Goal: Complete application form

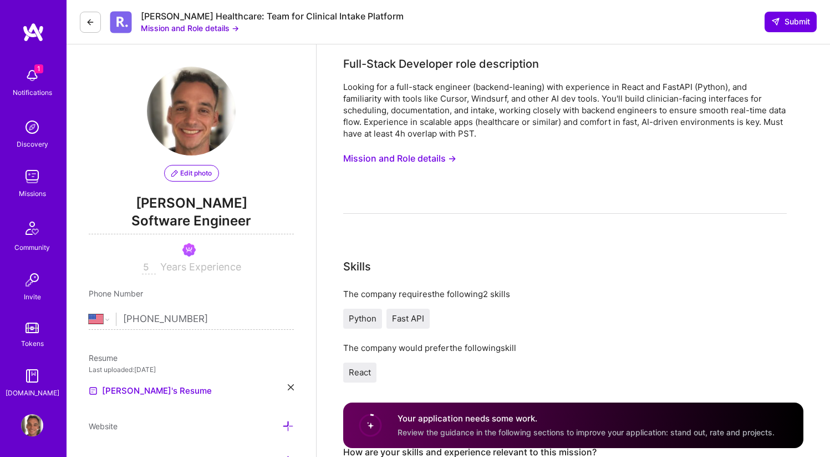
select select "US"
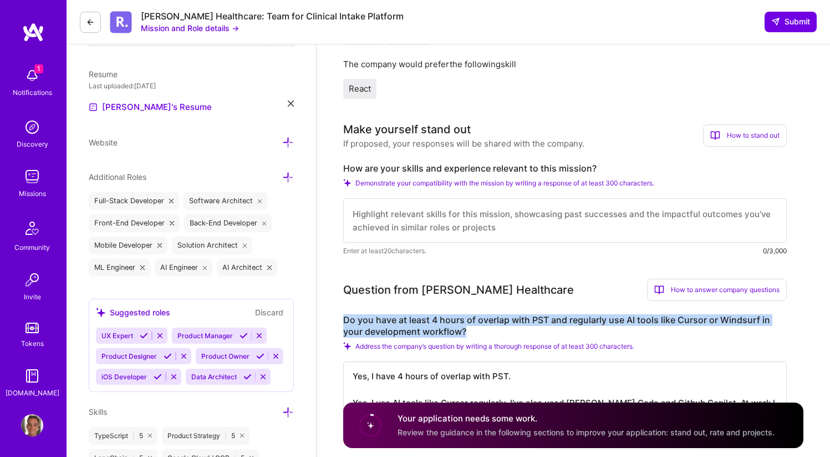
scroll to position [434, 0]
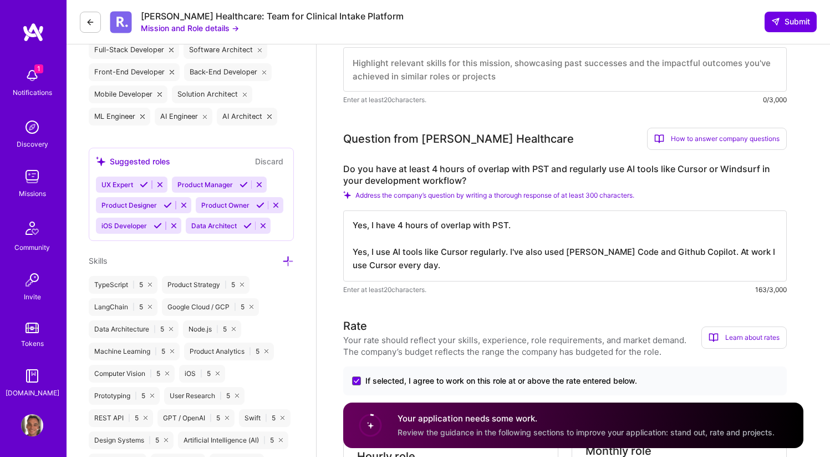
click at [479, 249] on textarea "Yes, I have 4 hours of overlap with PST. Yes, I use AI tools like Cursor regula…" at bounding box center [565, 245] width 444 height 71
click at [560, 128] on div "Question from Roger Healthcare How to answer company questions Mastering compan…" at bounding box center [565, 139] width 444 height 22
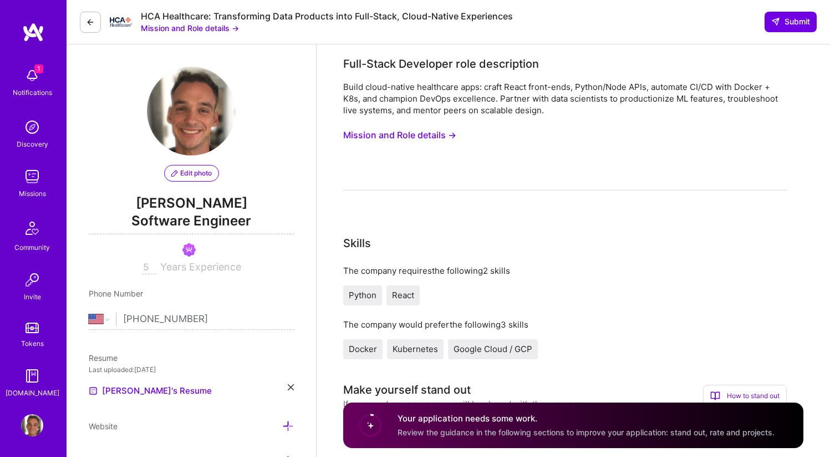
select select "US"
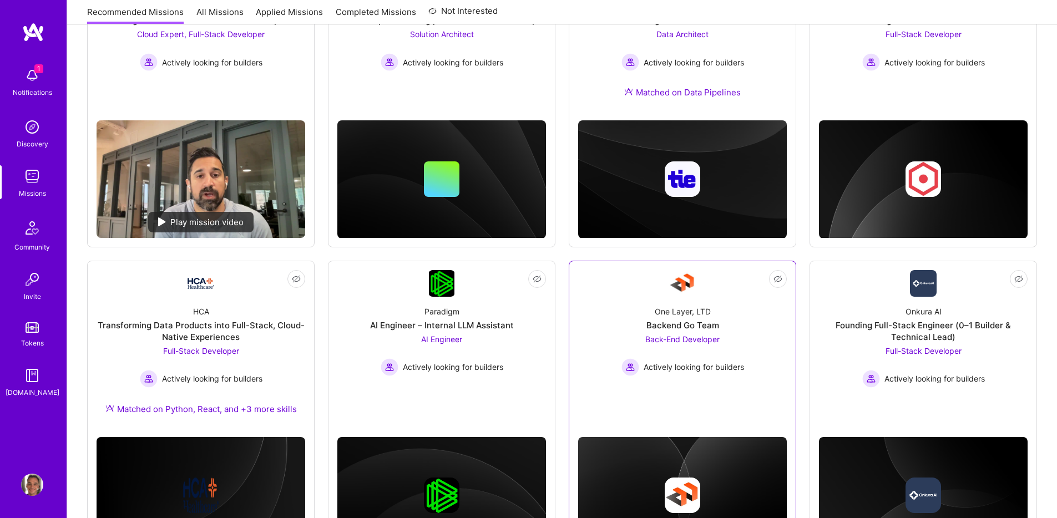
scroll to position [226, 0]
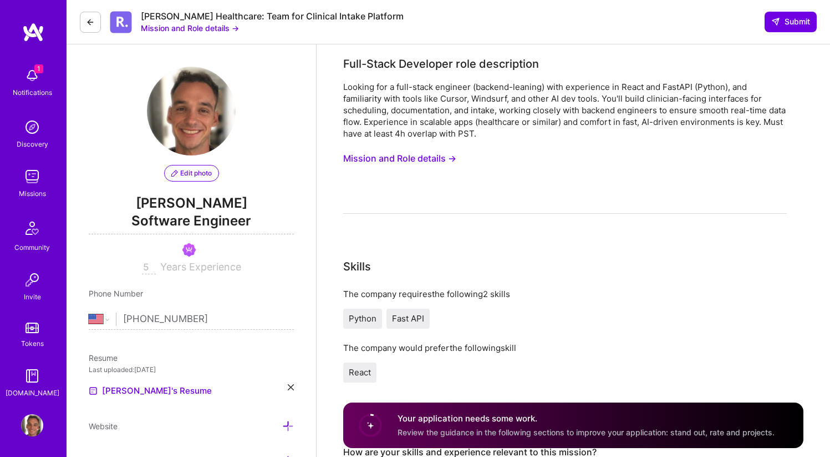
select select "US"
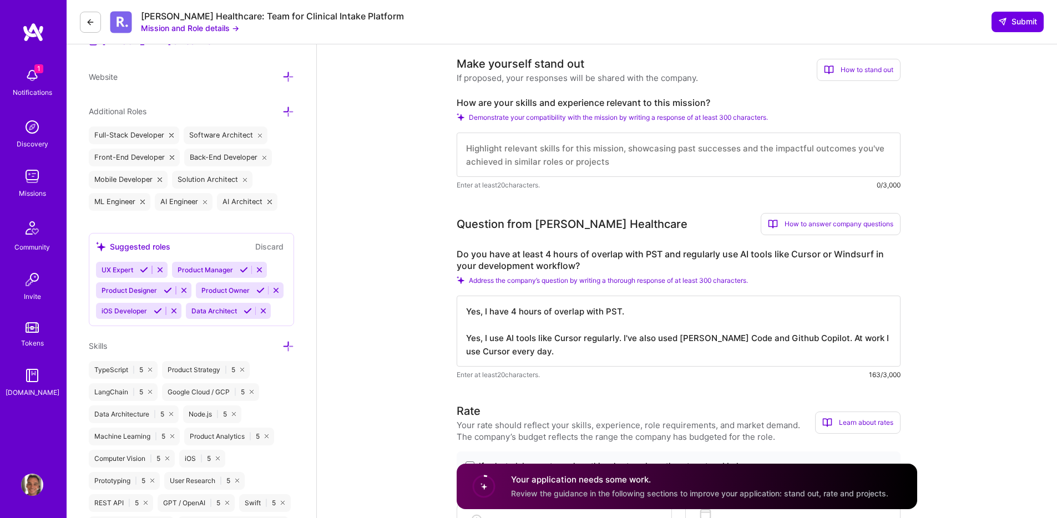
scroll to position [391, 0]
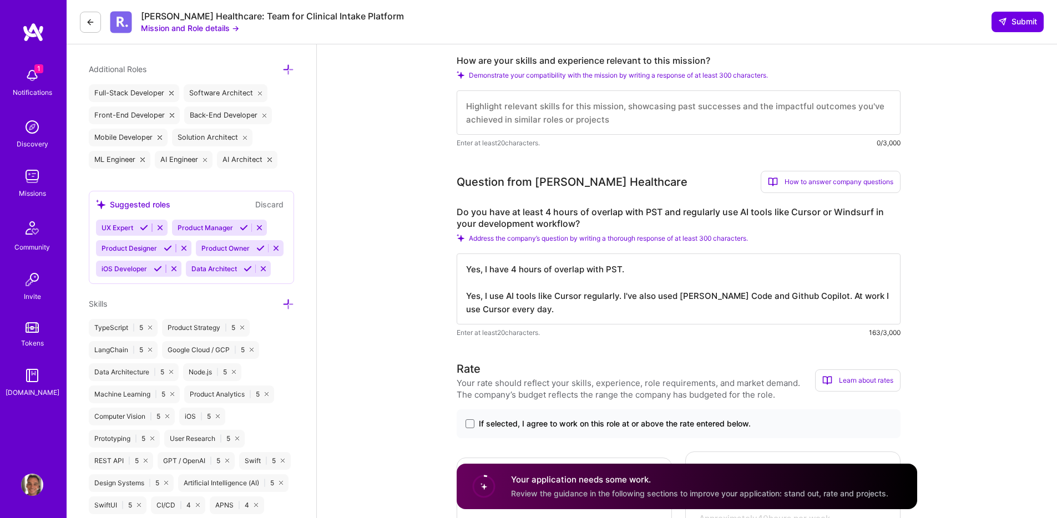
click at [582, 270] on textarea "Yes, I have 4 hours of overlap with PST. Yes, I use AI tools like Cursor regula…" at bounding box center [679, 289] width 444 height 71
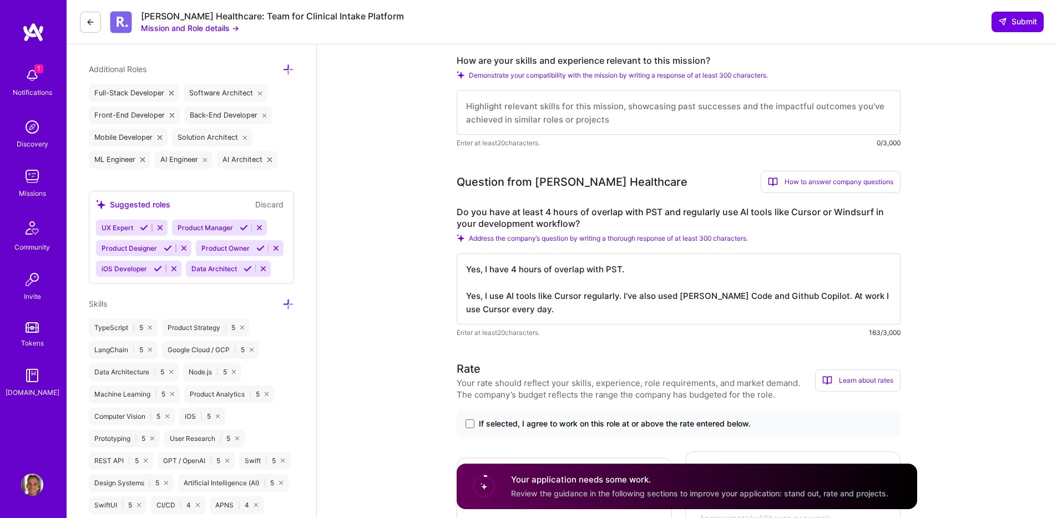
click at [580, 311] on textarea "Yes, I have 4 hours of overlap with PST. Yes, I use AI tools like Cursor regula…" at bounding box center [679, 289] width 444 height 71
drag, startPoint x: 582, startPoint y: 311, endPoint x: 589, endPoint y: 311, distance: 7.2
click at [589, 311] on textarea "Yes, I have 4 hours of overlap with PST. Yes, I use AI tools like Cursor regula…" at bounding box center [679, 289] width 444 height 71
drag, startPoint x: 589, startPoint y: 311, endPoint x: 748, endPoint y: 315, distance: 159.3
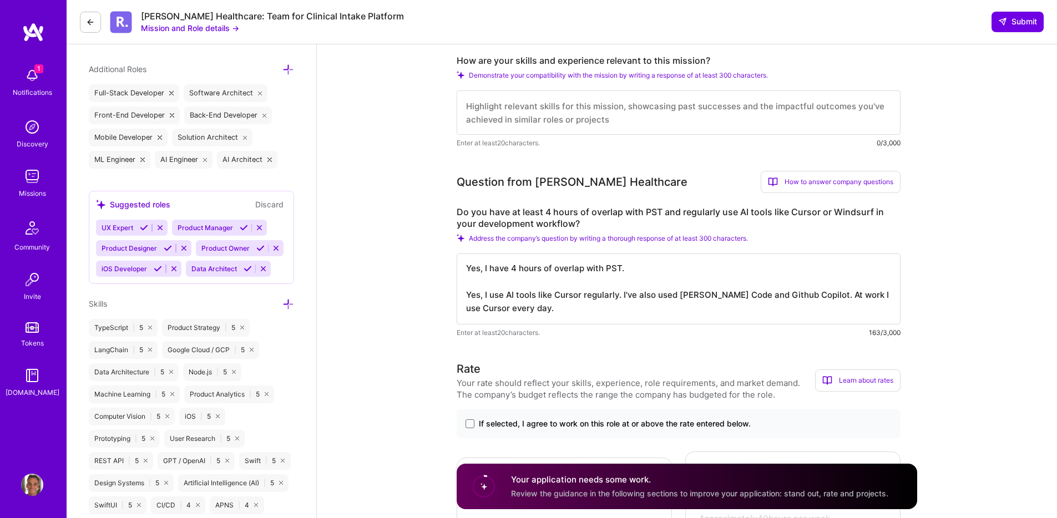
click at [748, 315] on textarea "Yes, I have 4 hours of overlap with PST. Yes, I use AI tools like Cursor regula…" at bounding box center [679, 289] width 444 height 71
drag, startPoint x: 627, startPoint y: 318, endPoint x: 810, endPoint y: 297, distance: 184.3
click at [810, 297] on textarea "Yes, I have 4 hours of overlap with PST. Yes, I use AI tools like Cursor regula…" at bounding box center [679, 289] width 444 height 71
drag, startPoint x: 824, startPoint y: 310, endPoint x: 570, endPoint y: 311, distance: 254.1
click at [570, 311] on textarea "Yes, I have 4 hours of overlap with PST. Yes, I use AI tools like Cursor regula…" at bounding box center [679, 289] width 444 height 71
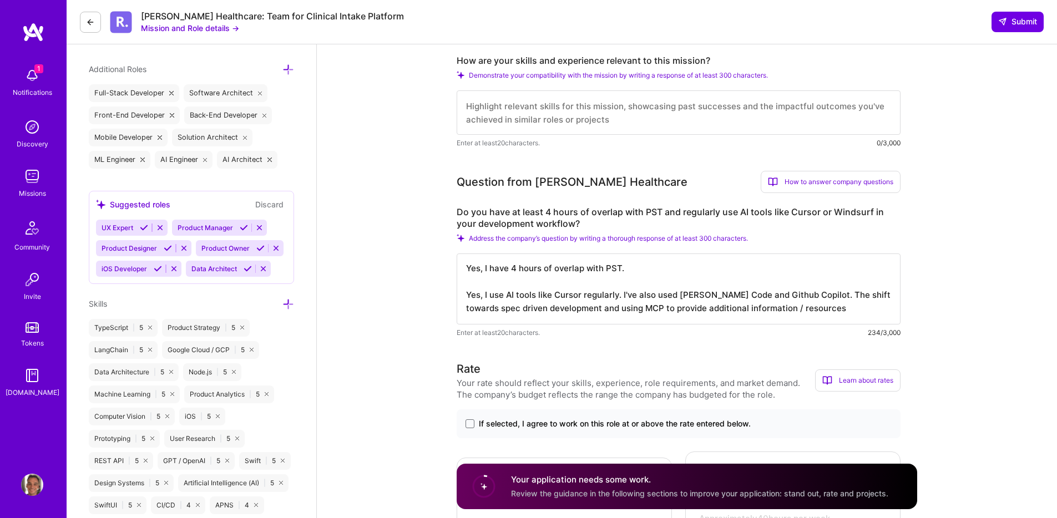
click at [707, 299] on textarea "Yes, I have 4 hours of overlap with PST. Yes, I use AI tools like Cursor regula…" at bounding box center [679, 289] width 444 height 71
drag, startPoint x: 834, startPoint y: 303, endPoint x: 812, endPoint y: 295, distance: 23.7
click at [812, 295] on textarea "Yes, I have 4 hours of overlap with PST. Yes, I use AI tools like Cursor regula…" at bounding box center [679, 289] width 444 height 71
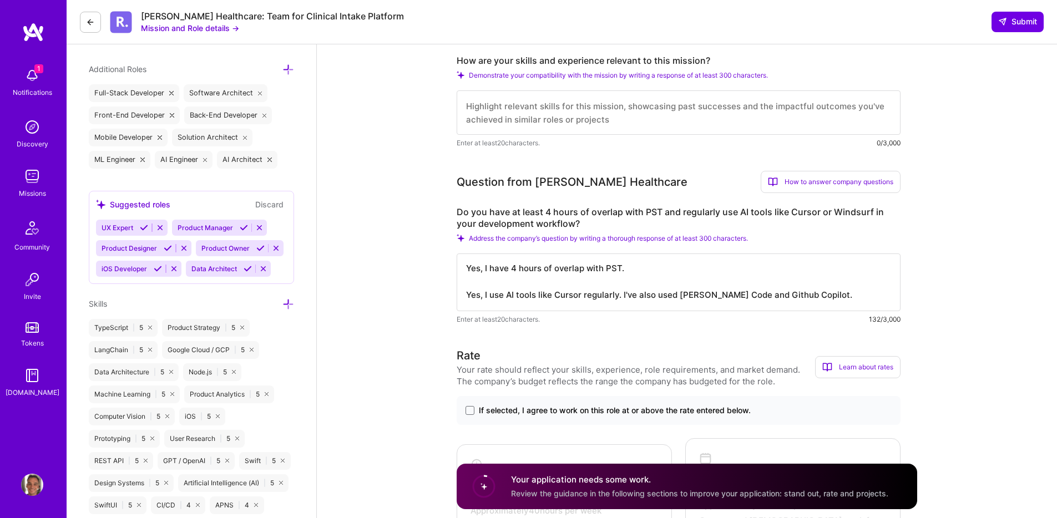
scroll to position [0, 0]
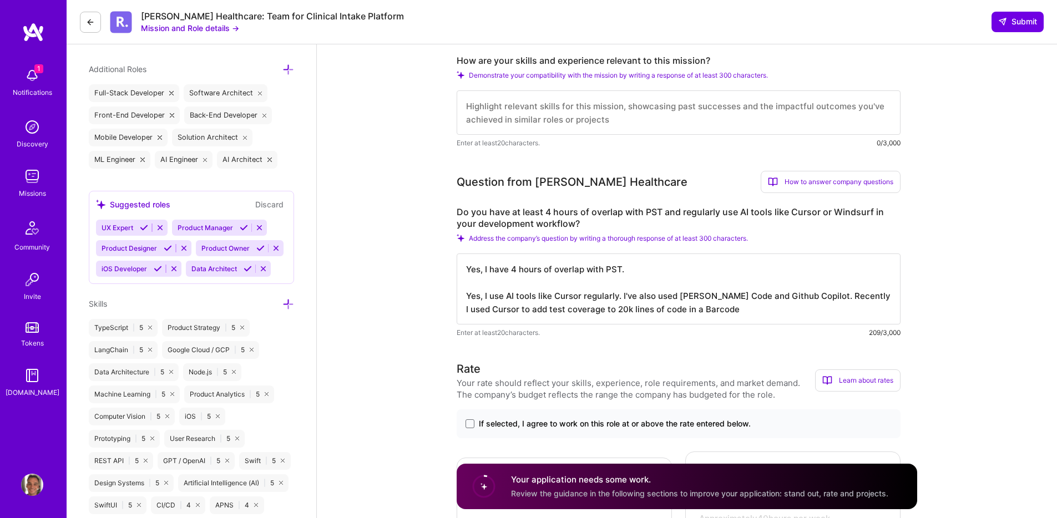
click at [692, 312] on textarea "Yes, I have 4 hours of overlap with PST. Yes, I use AI tools like Cursor regula…" at bounding box center [679, 289] width 444 height 71
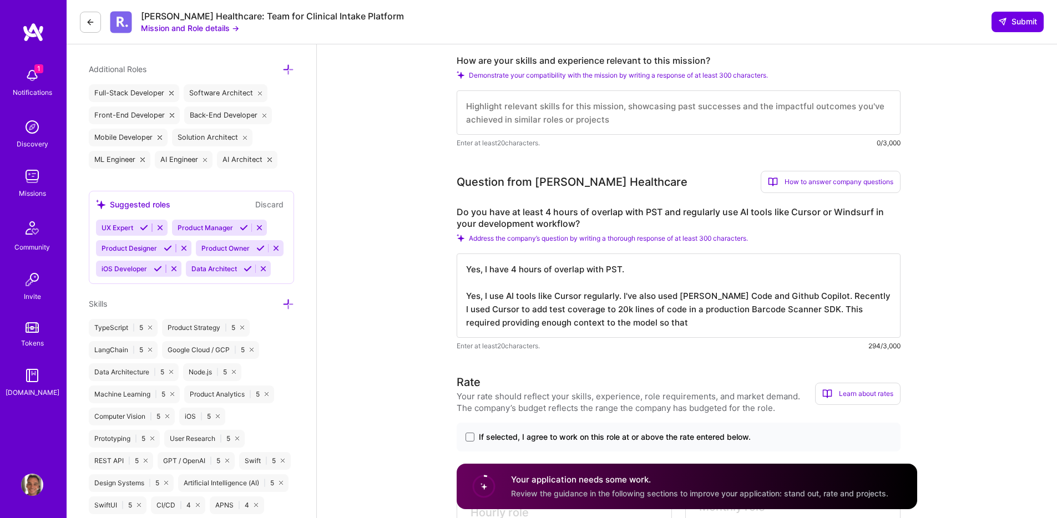
scroll to position [1, 0]
drag, startPoint x: 665, startPoint y: 327, endPoint x: 670, endPoint y: 321, distance: 7.5
click at [670, 321] on textarea "Yes, I have 4 hours of overlap with PST. Yes, I use AI tools like Cursor regula…" at bounding box center [679, 296] width 444 height 84
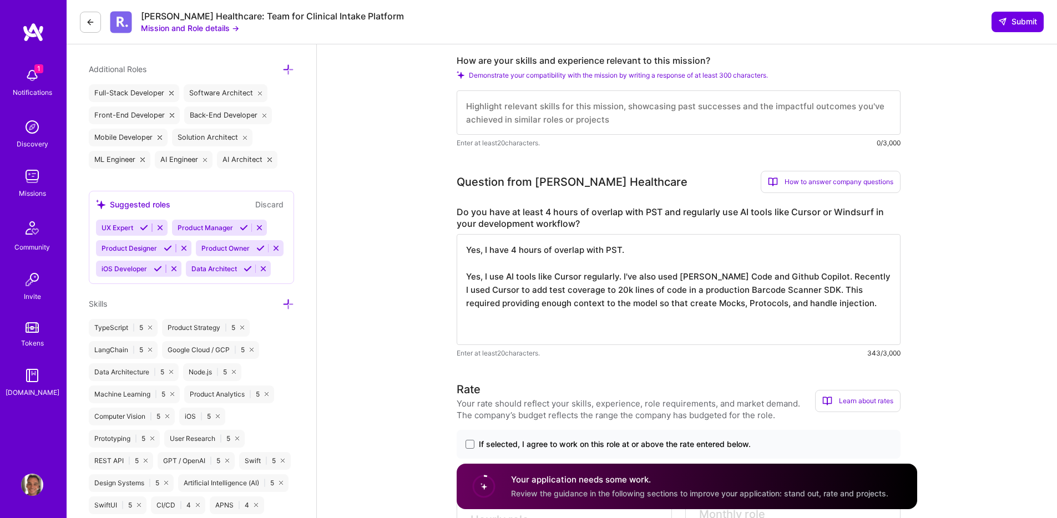
scroll to position [0, 0]
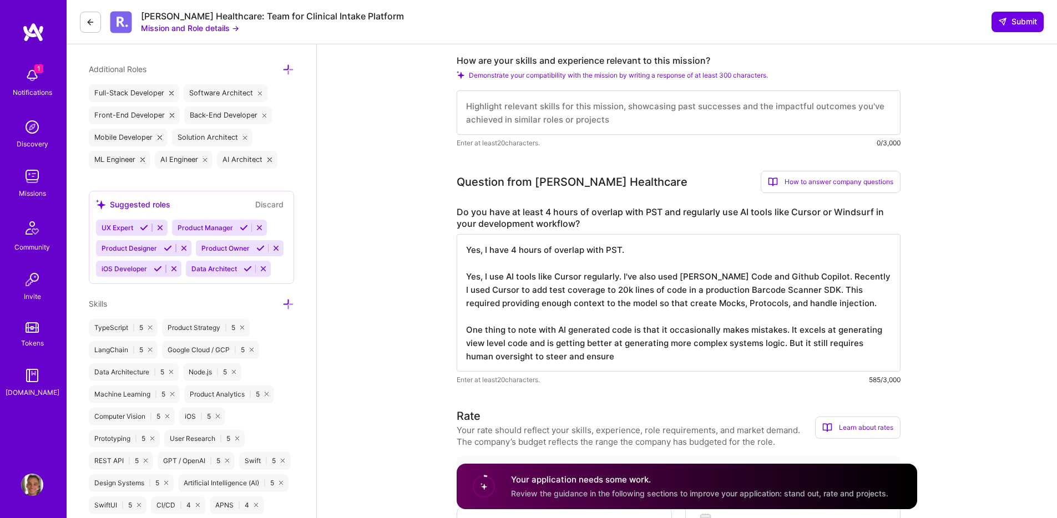
drag, startPoint x: 644, startPoint y: 359, endPoint x: 825, endPoint y: 344, distance: 182.6
click at [825, 344] on textarea "Yes, I have 4 hours of overlap with PST. Yes, I use AI tools like Cursor regula…" at bounding box center [679, 303] width 444 height 138
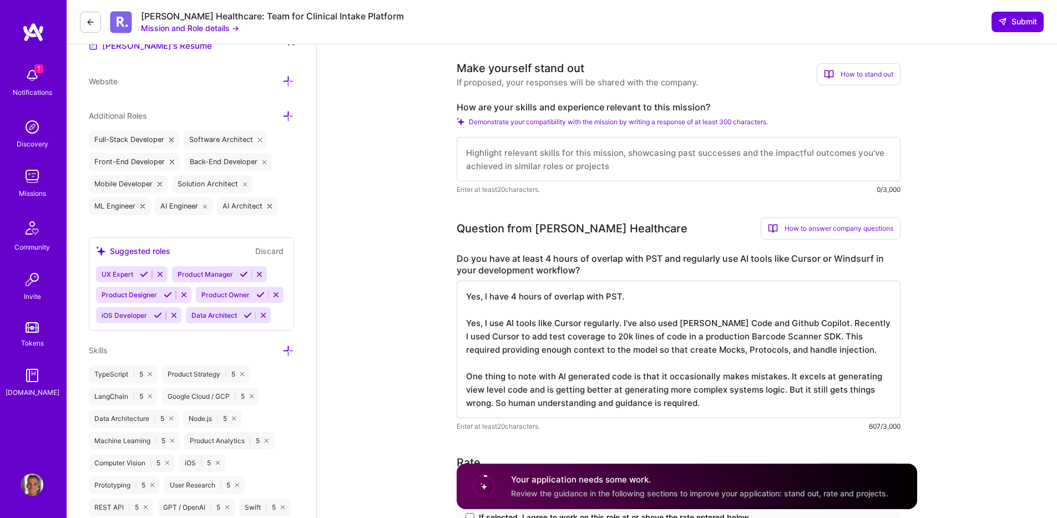
scroll to position [341, 0]
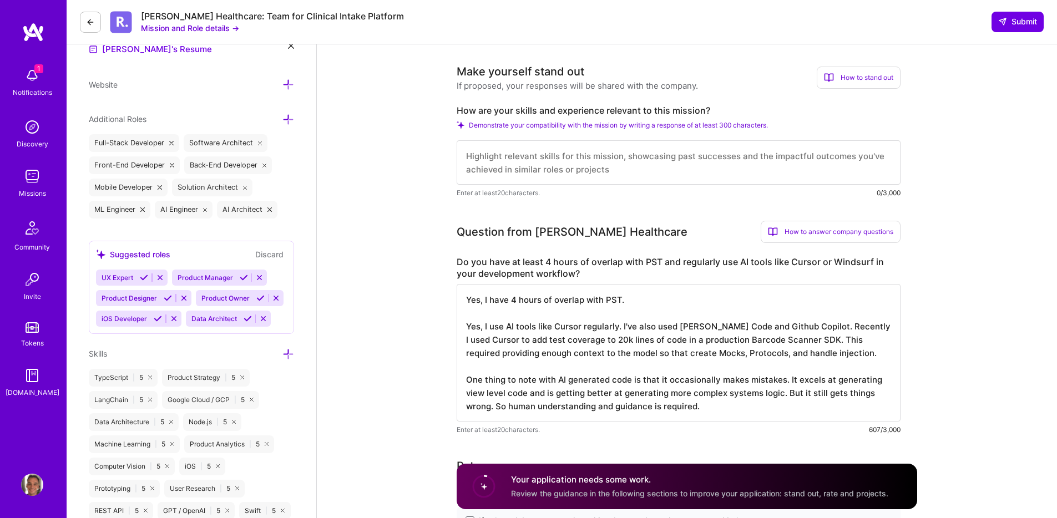
type textarea "Yes, I have 4 hours of overlap with PST. Yes, I use AI tools like Cursor regula…"
click at [603, 116] on div "How are your skills and experience relevant to this mission? Demonstrate your c…" at bounding box center [679, 152] width 444 height 94
click at [634, 394] on textarea "Yes, I have 4 hours of overlap with PST. Yes, I use AI tools like Cursor regula…" at bounding box center [679, 353] width 444 height 138
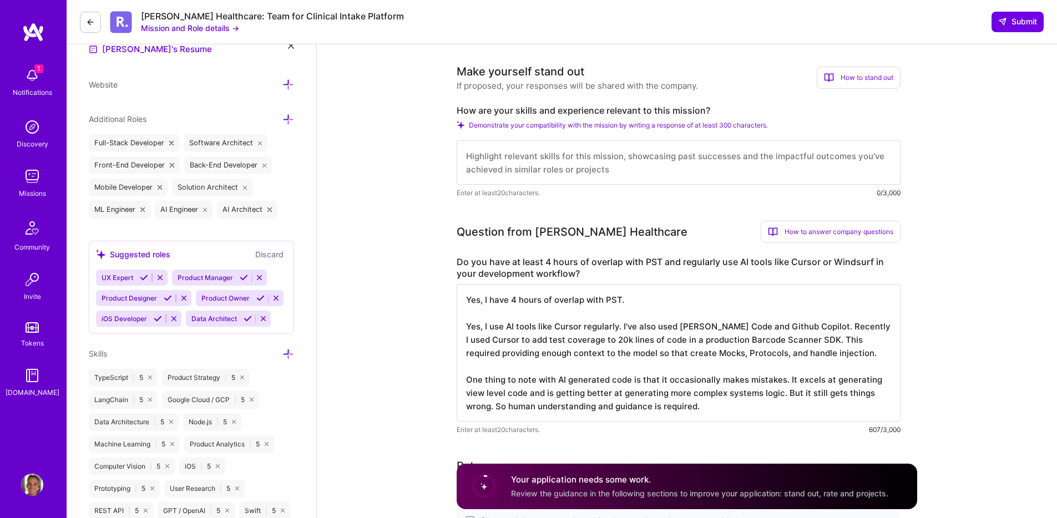
click at [572, 261] on label "Do you have at least 4 hours of overlap with PST and regularly use AI tools lik…" at bounding box center [679, 267] width 444 height 23
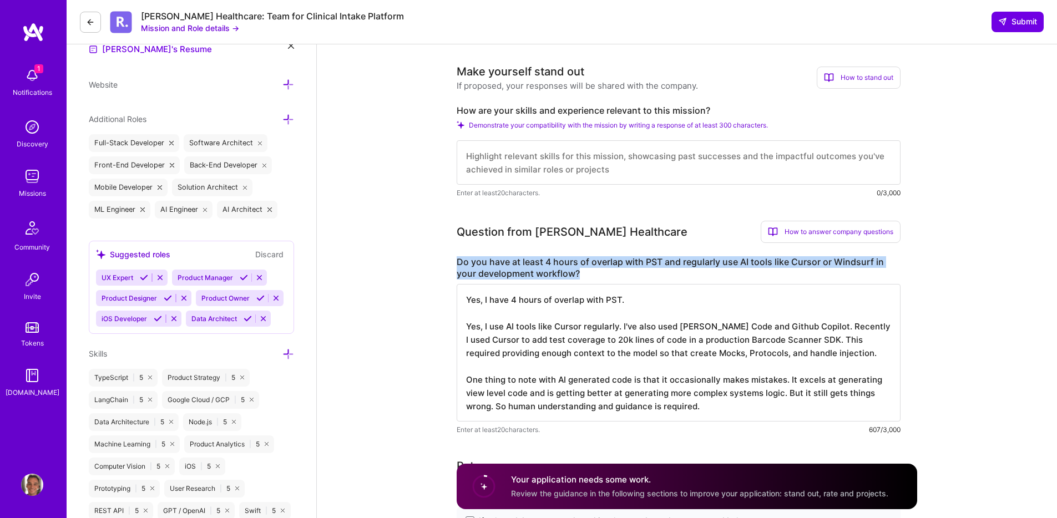
click at [572, 261] on label "Do you have at least 4 hours of overlap with PST and regularly use AI tools lik…" at bounding box center [679, 267] width 444 height 23
copy label "Do you have at least 4 hours of overlap with PST and regularly use AI tools lik…"
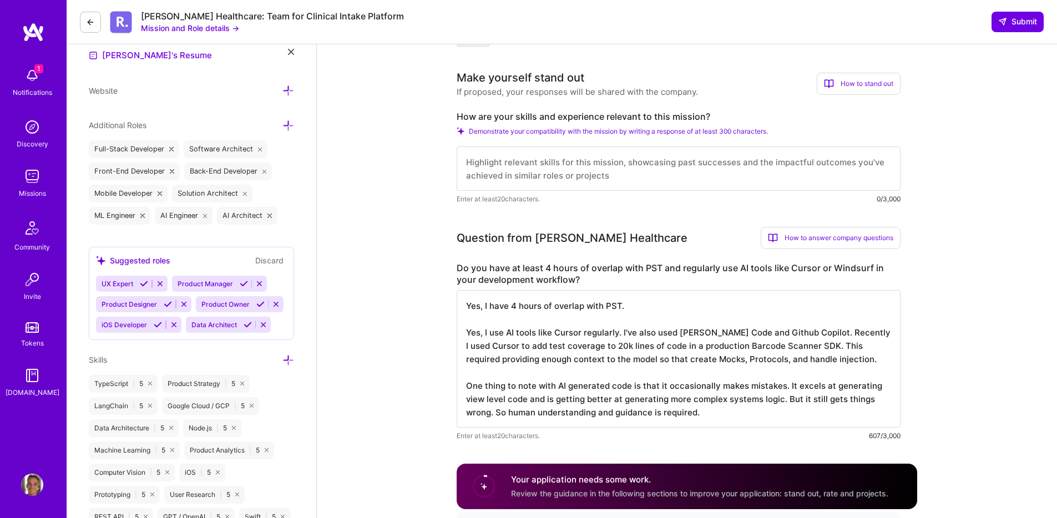
click at [558, 114] on label "How are your skills and experience relevant to this mission?" at bounding box center [679, 117] width 444 height 12
copy label "How are your skills and experience relevant to this mission?"
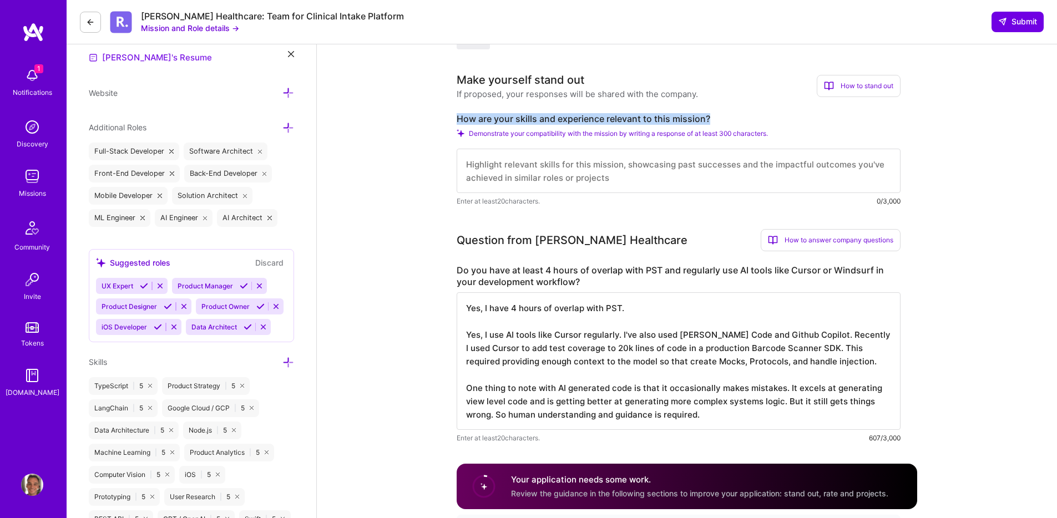
click at [137, 54] on link "[PERSON_NAME]'s Resume" at bounding box center [150, 57] width 123 height 13
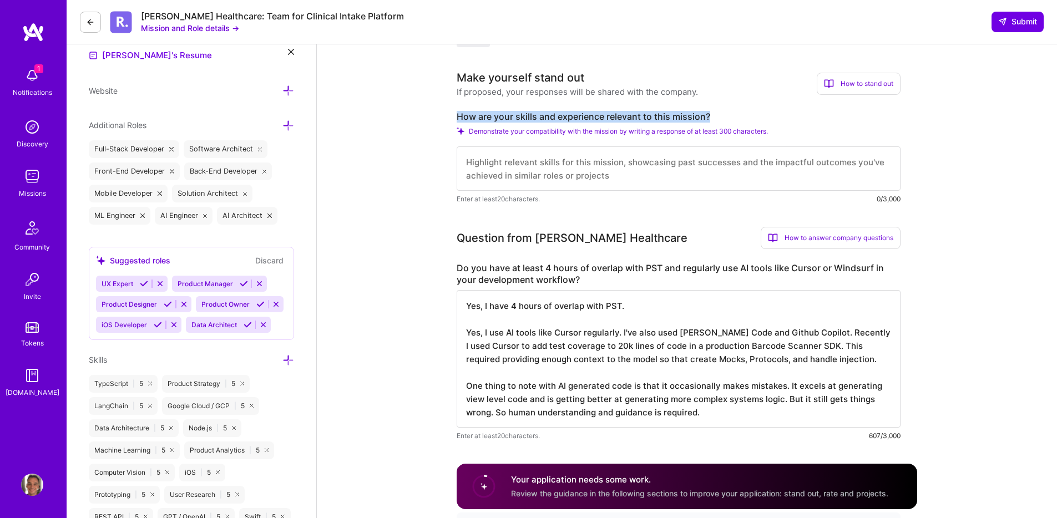
scroll to position [1, 0]
drag, startPoint x: 561, startPoint y: 403, endPoint x: 733, endPoint y: 420, distance: 172.3
click at [733, 420] on textarea "Yes, I have 4 hours of overlap with PST. Yes, I use AI tools like Cursor regula…" at bounding box center [679, 359] width 444 height 138
drag, startPoint x: 736, startPoint y: 420, endPoint x: 632, endPoint y: 409, distance: 103.8
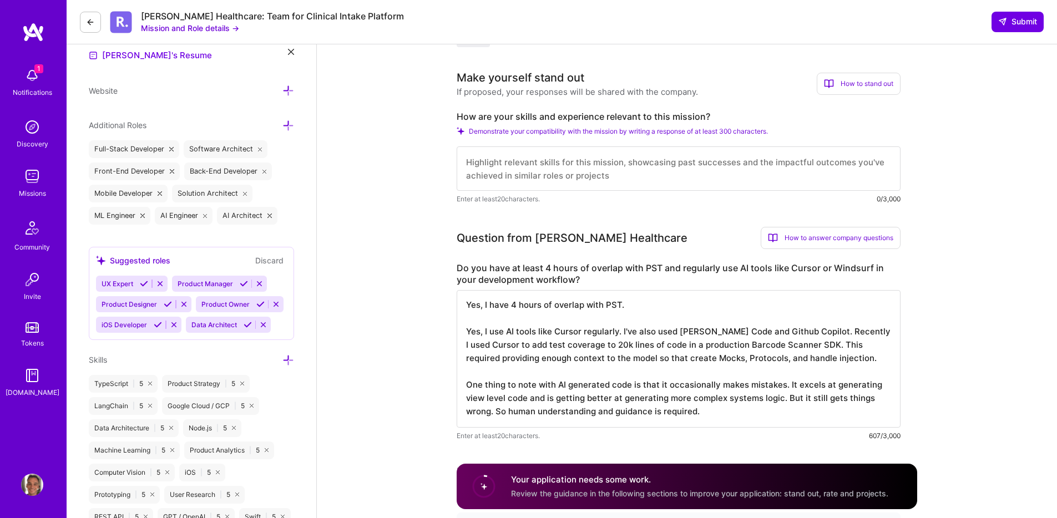
click at [633, 409] on textarea "Yes, I have 4 hours of overlap with PST. Yes, I use AI tools like Cursor regula…" at bounding box center [679, 359] width 444 height 138
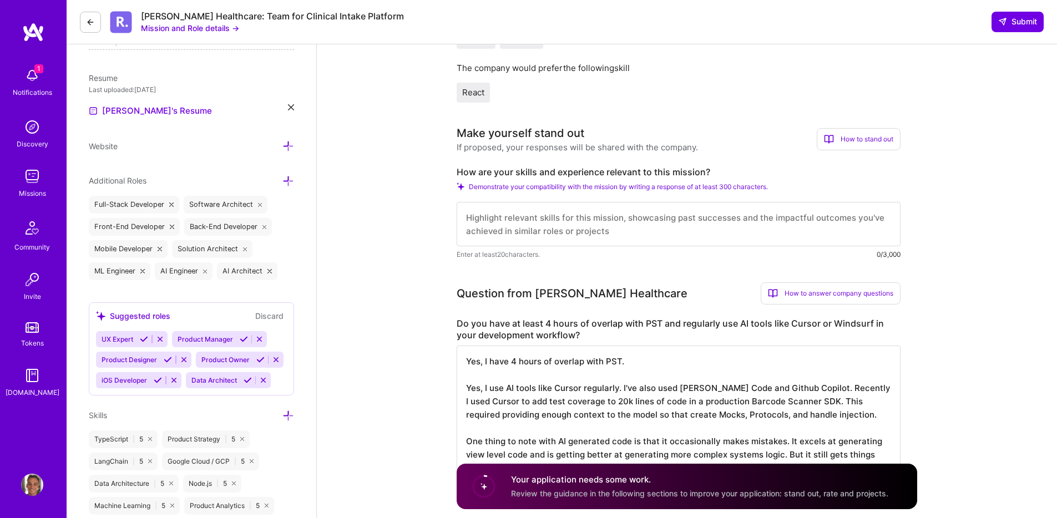
scroll to position [264, 0]
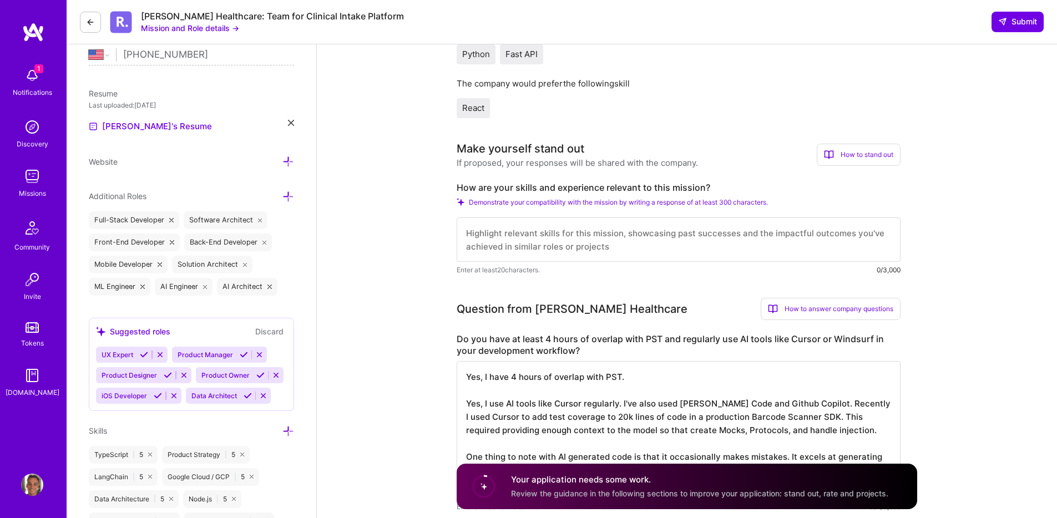
click at [529, 244] on textarea at bounding box center [679, 239] width 444 height 44
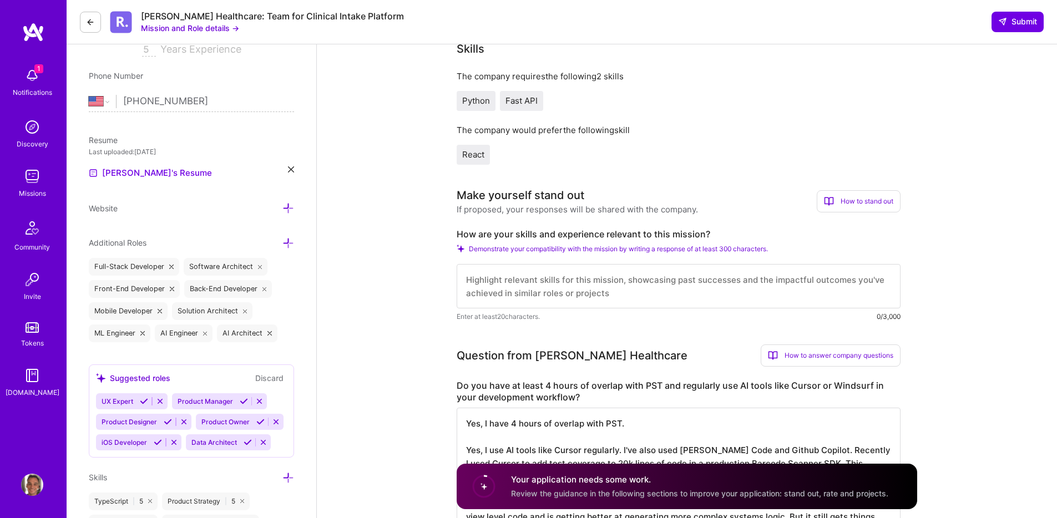
scroll to position [0, 0]
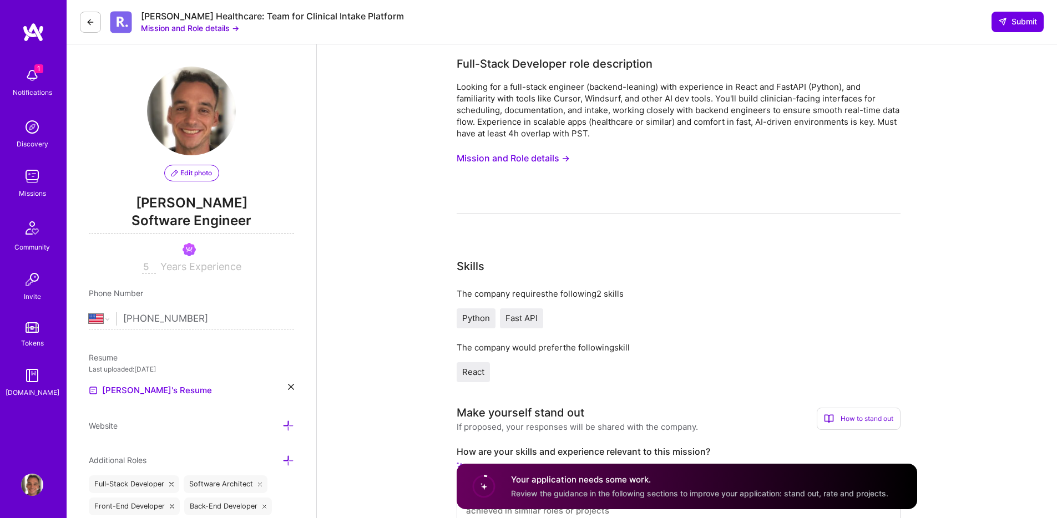
click at [482, 155] on button "Mission and Role details →" at bounding box center [513, 158] width 113 height 21
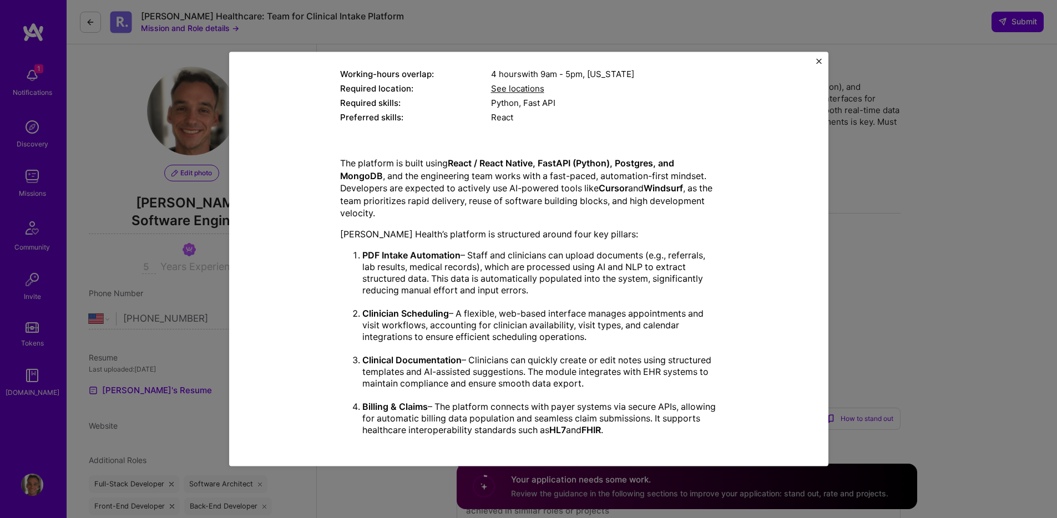
scroll to position [210, 0]
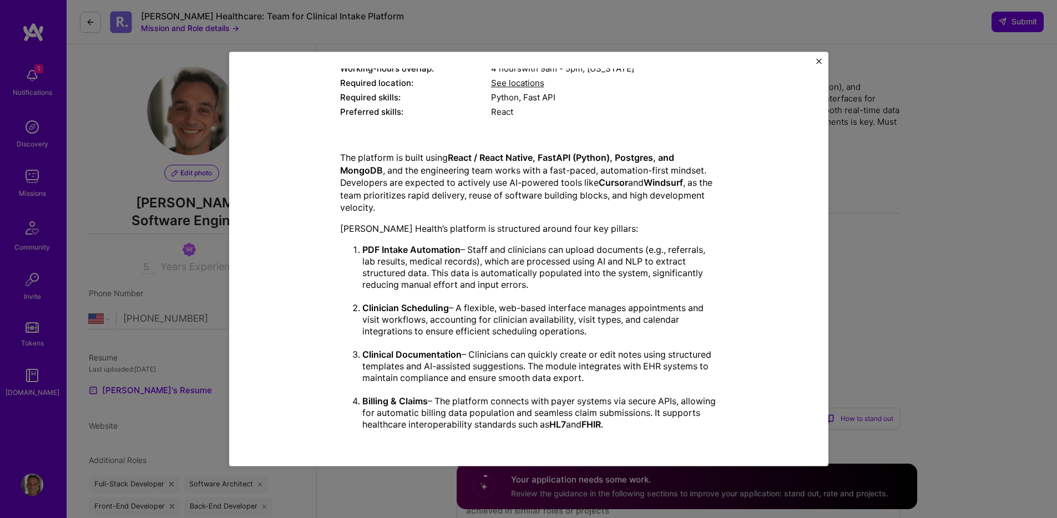
click at [817, 59] on img "Close" at bounding box center [819, 61] width 6 height 6
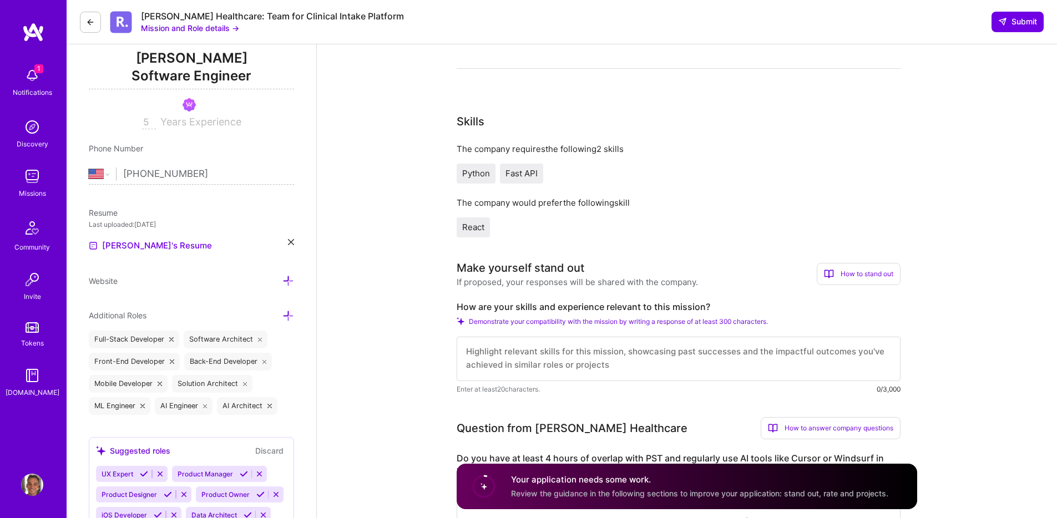
scroll to position [0, 0]
click at [27, 78] on img at bounding box center [32, 75] width 22 height 22
click at [30, 78] on div "1 Notifications Discovery Missions Community Invite Tokens [DOMAIN_NAME]" at bounding box center [33, 230] width 67 height 336
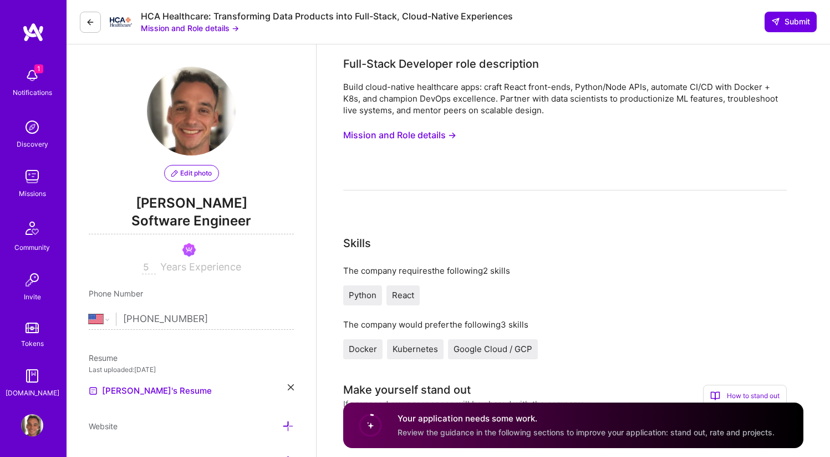
select select "US"
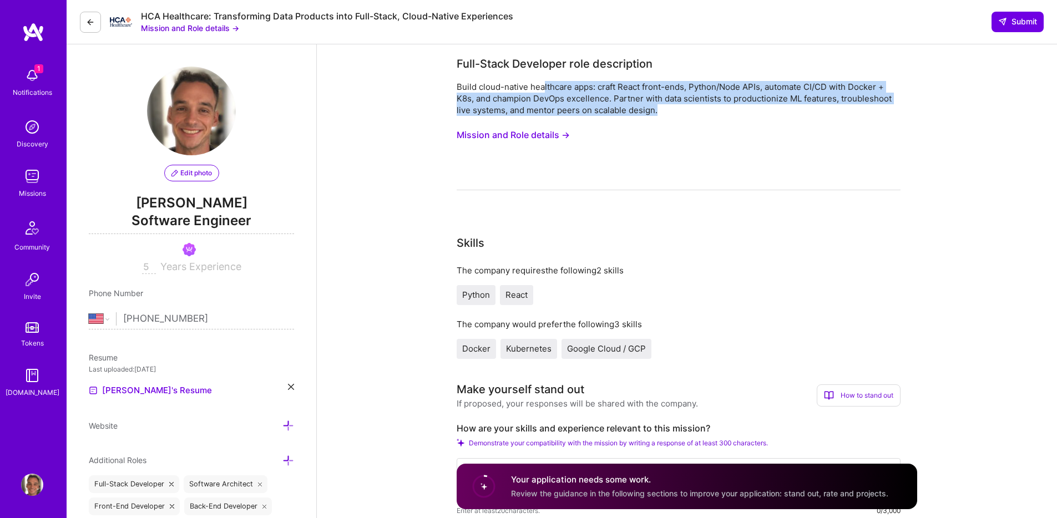
drag, startPoint x: 544, startPoint y: 86, endPoint x: 688, endPoint y: 111, distance: 145.8
click at [688, 111] on div "Build cloud-native healthcare apps: craft React front-ends, Python/Node APIs, a…" at bounding box center [679, 98] width 444 height 35
drag, startPoint x: 700, startPoint y: 110, endPoint x: 424, endPoint y: 90, distance: 276.4
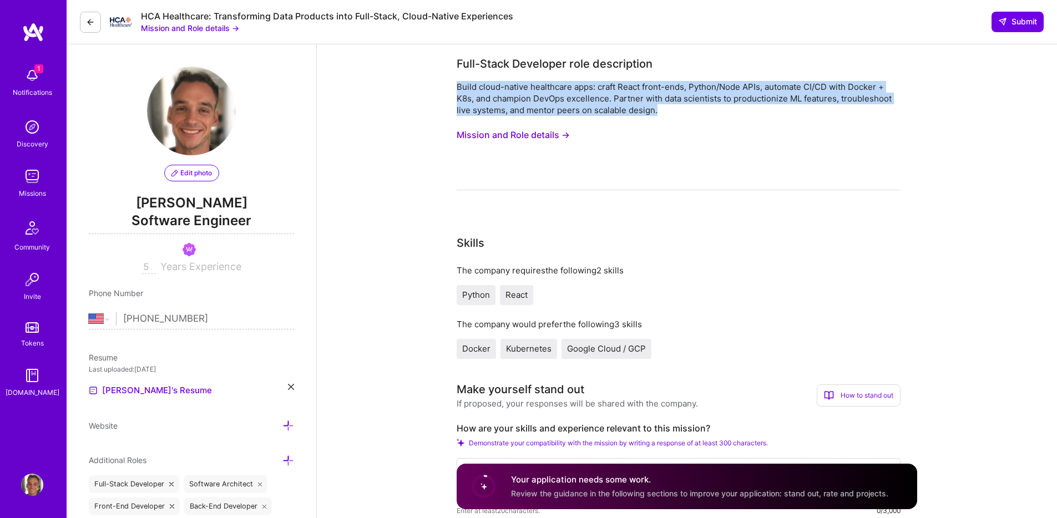
click at [513, 100] on div "Build cloud-native healthcare apps: craft React front-ends, Python/Node APIs, a…" at bounding box center [679, 98] width 444 height 35
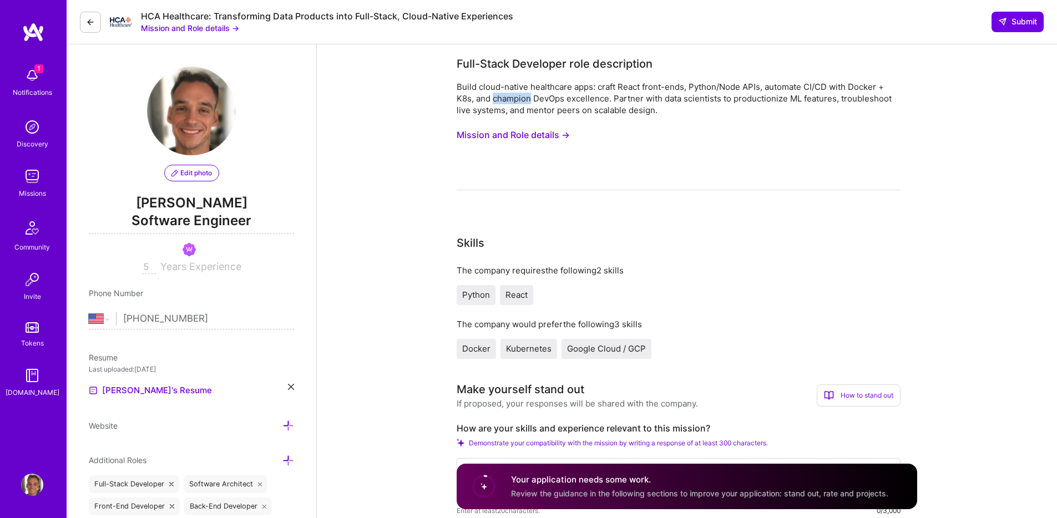
click at [513, 100] on div "Build cloud-native healthcare apps: craft React front-ends, Python/Node APIs, a…" at bounding box center [679, 98] width 444 height 35
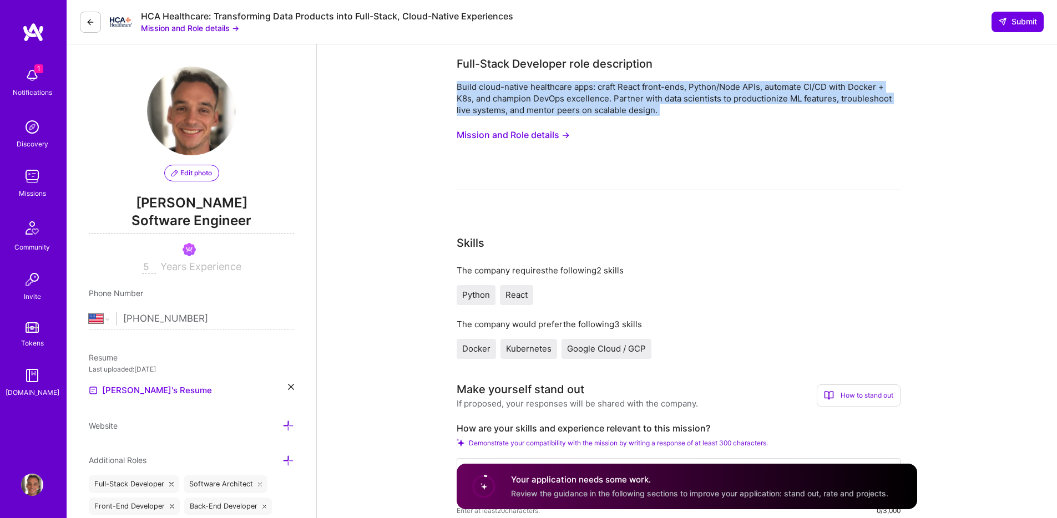
click at [513, 100] on div "Build cloud-native healthcare apps: craft React front-ends, Python/Node APIs, a…" at bounding box center [679, 98] width 444 height 35
click at [543, 113] on div "Build cloud-native healthcare apps: craft React front-ends, Python/Node APIs, a…" at bounding box center [679, 98] width 444 height 35
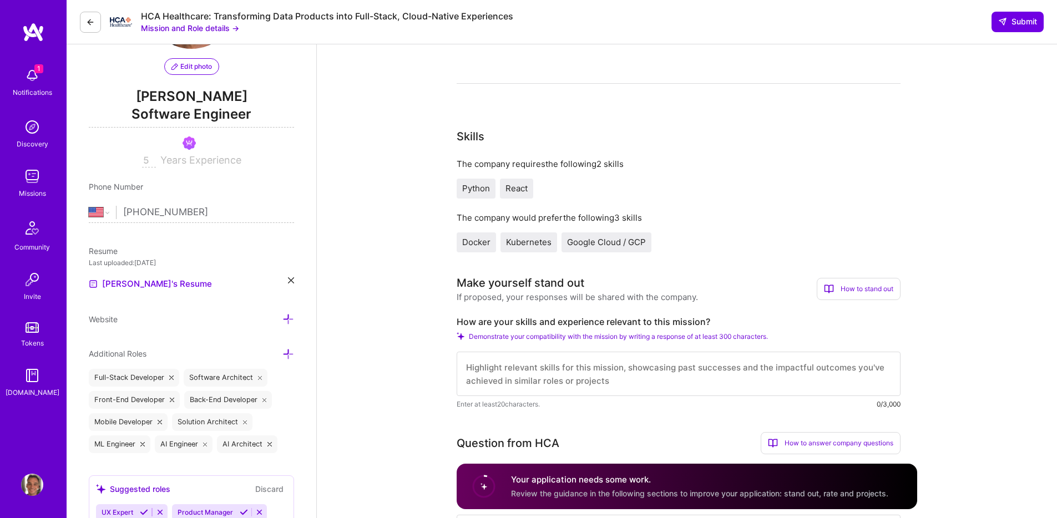
scroll to position [109, 0]
click at [533, 222] on div "The company would prefer the following 3 skills Docker Kubernetes Google Cloud …" at bounding box center [679, 230] width 444 height 40
click at [535, 211] on div "The company would prefer the following 3 skills" at bounding box center [679, 216] width 444 height 12
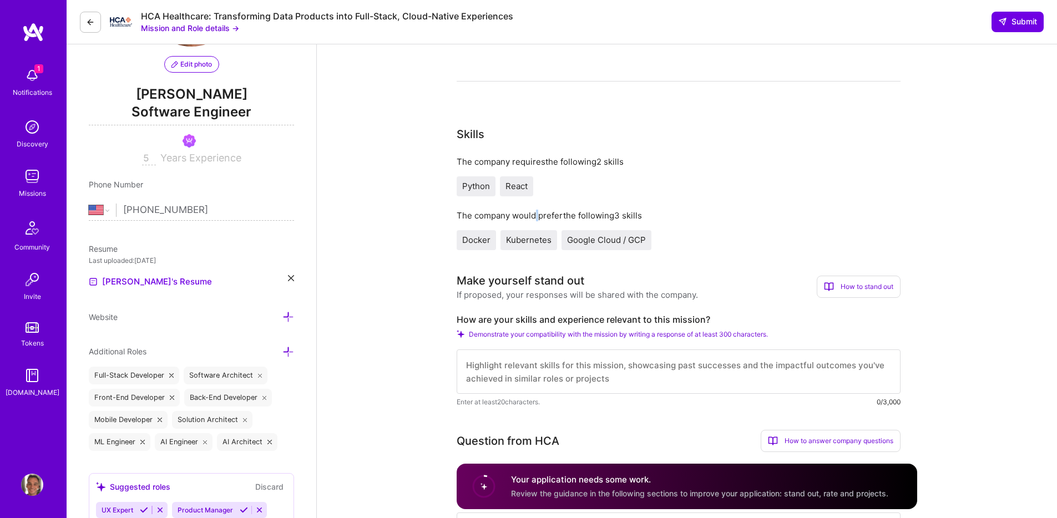
click at [535, 211] on div "The company would prefer the following 3 skills" at bounding box center [679, 216] width 444 height 12
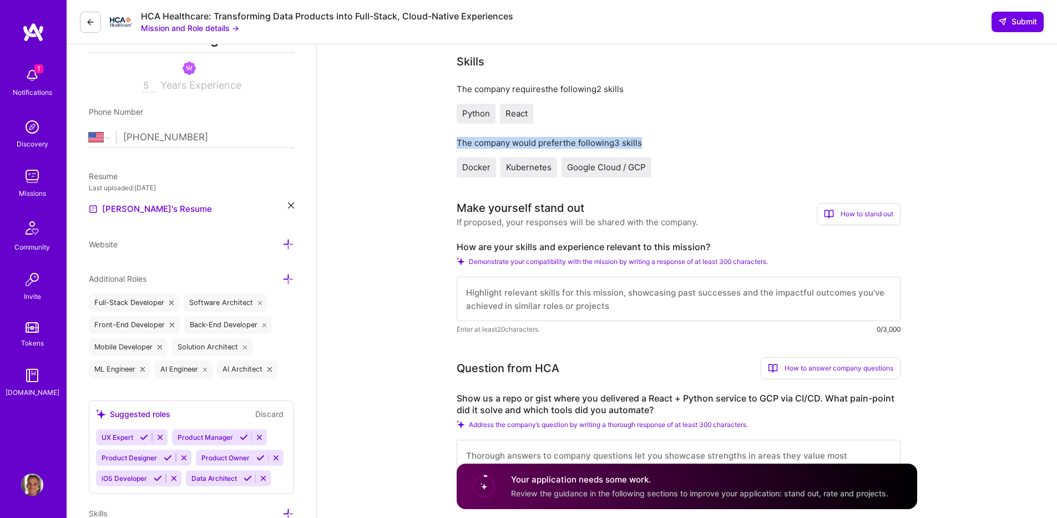
scroll to position [182, 0]
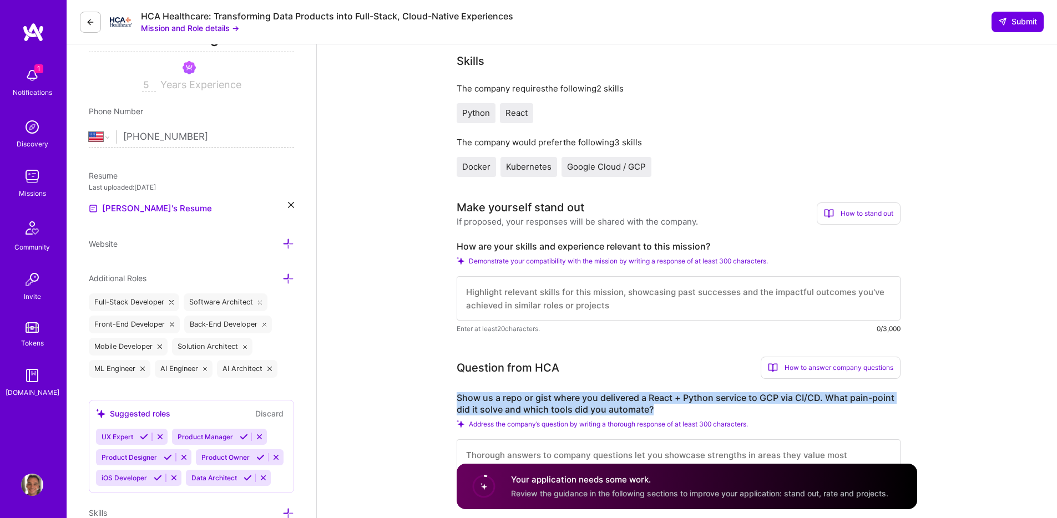
drag, startPoint x: 683, startPoint y: 404, endPoint x: 511, endPoint y: 390, distance: 172.0
click at [511, 390] on div "Question from HCA How to answer company questions Mastering company questions T…" at bounding box center [679, 427] width 444 height 141
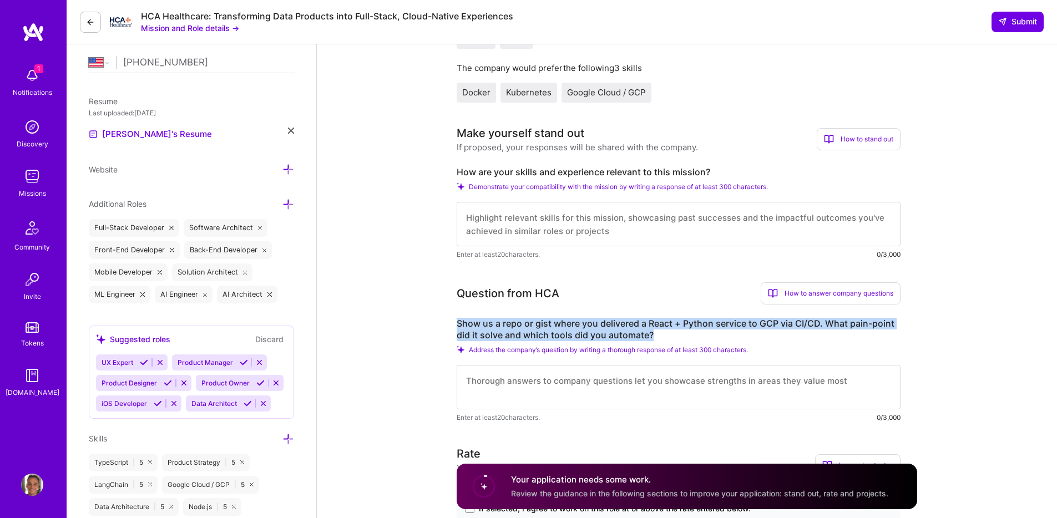
scroll to position [217, 0]
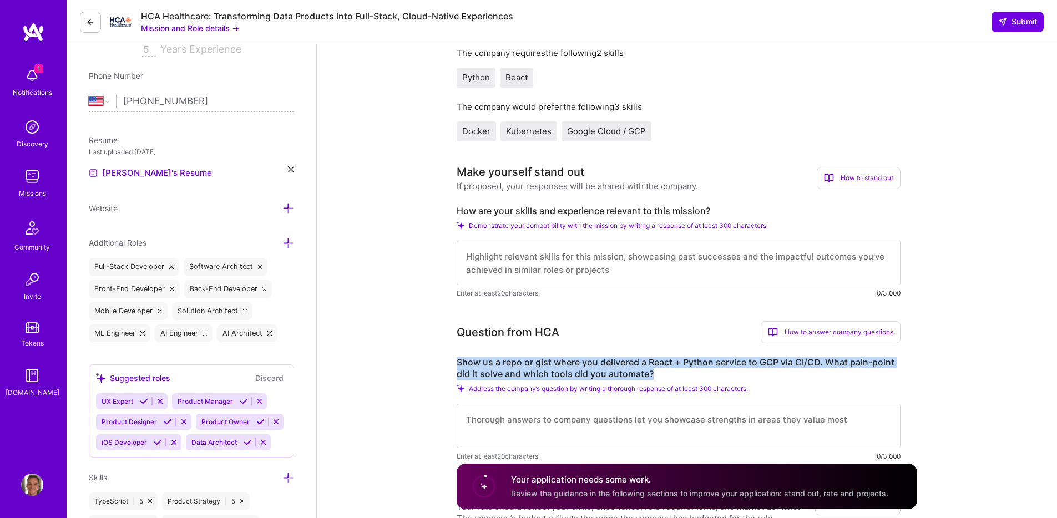
click at [543, 364] on label "Show us a repo or gist where you delivered a React + Python service to GCP via …" at bounding box center [679, 368] width 444 height 23
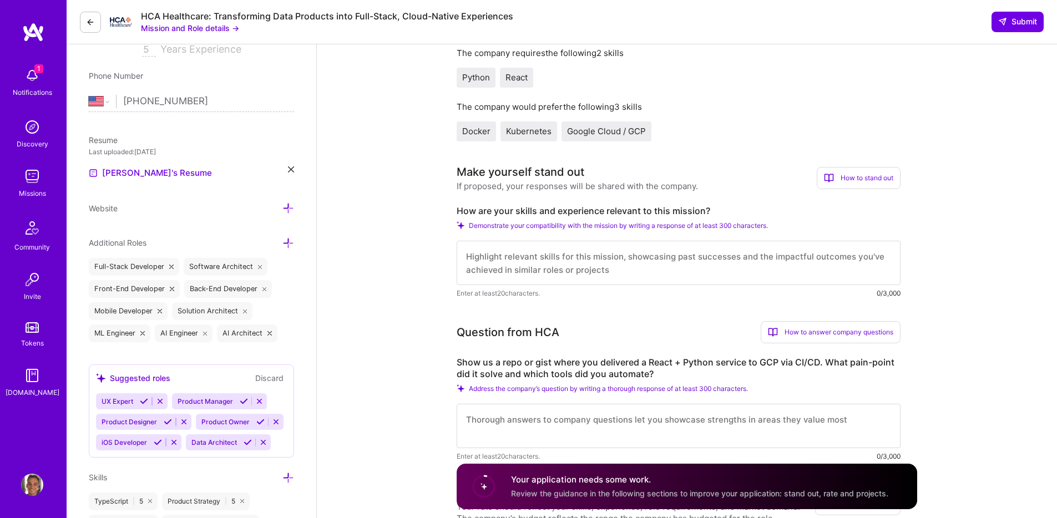
click at [543, 364] on label "Show us a repo or gist where you delivered a React + Python service to GCP via …" at bounding box center [679, 368] width 444 height 23
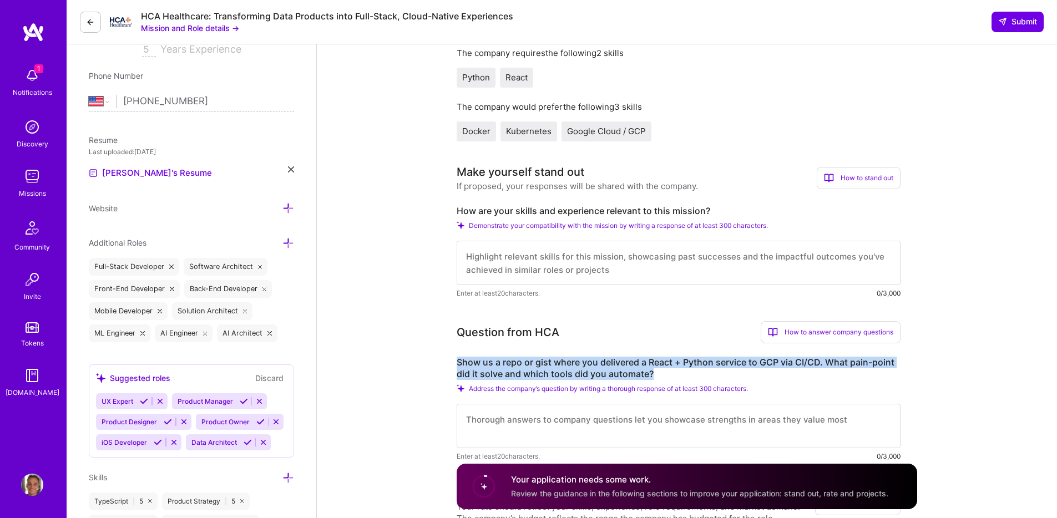
click at [543, 364] on label "Show us a repo or gist where you delivered a React + Python service to GCP via …" at bounding box center [679, 368] width 444 height 23
click at [677, 372] on label "Show us a repo or gist where you delivered a React + Python service to GCP via …" at bounding box center [679, 368] width 444 height 23
drag, startPoint x: 682, startPoint y: 372, endPoint x: 540, endPoint y: 367, distance: 142.7
click at [540, 367] on label "Show us a repo or gist where you delivered a React + Python service to GCP via …" at bounding box center [679, 368] width 444 height 23
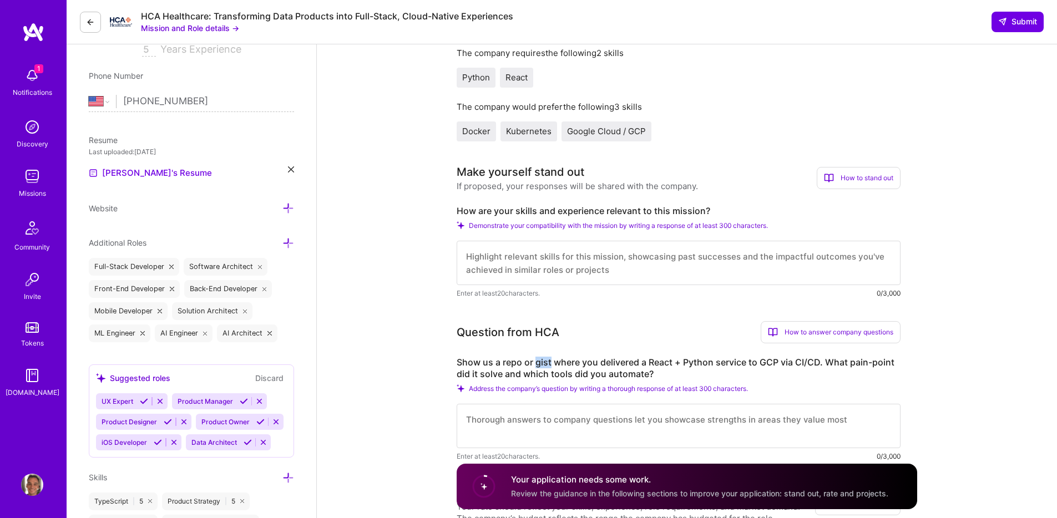
click at [540, 367] on label "Show us a repo or gist where you delivered a React + Python service to GCP via …" at bounding box center [679, 368] width 444 height 23
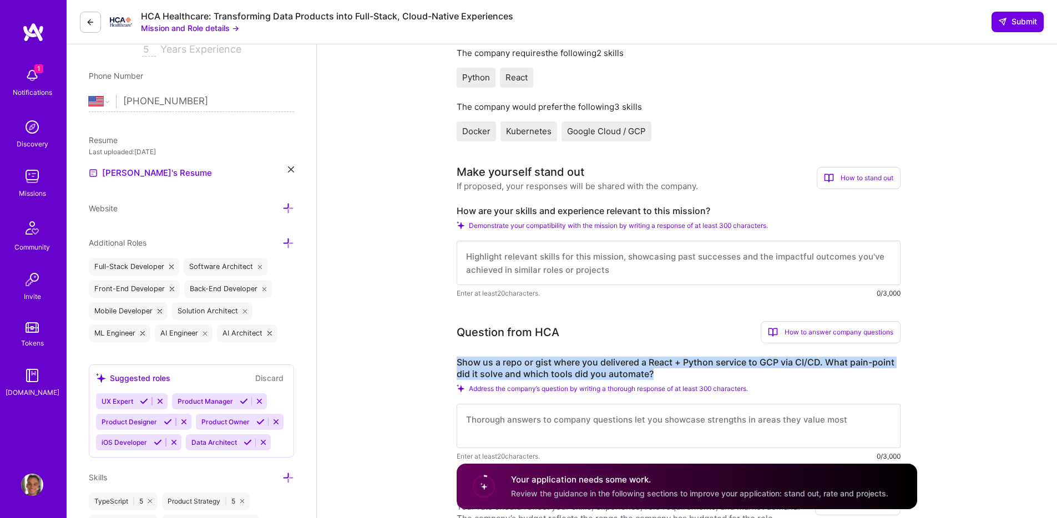
click at [540, 367] on label "Show us a repo or gist where you delivered a React + Python service to GCP via …" at bounding box center [679, 368] width 444 height 23
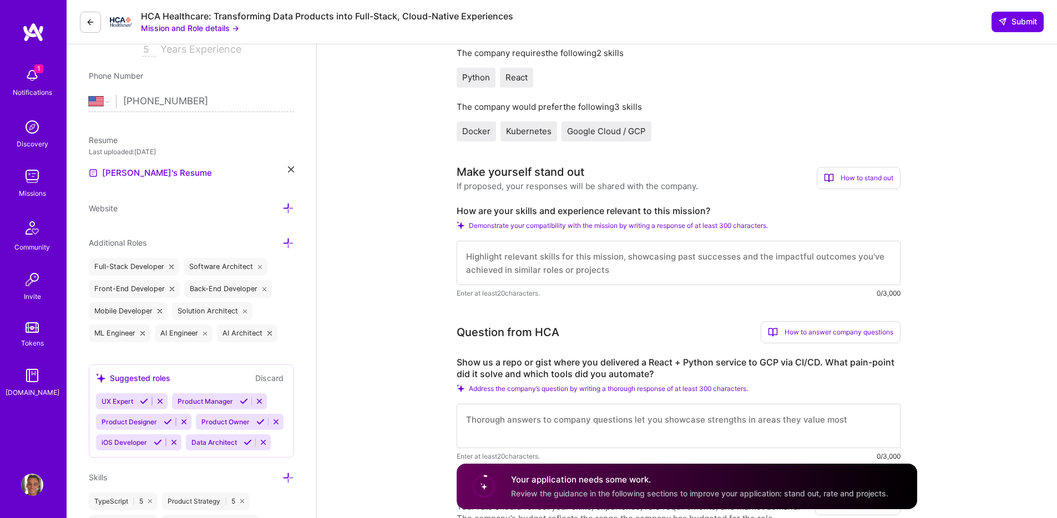
click at [516, 207] on label "How are your skills and experience relevant to this mission?" at bounding box center [679, 211] width 444 height 12
copy label "How are your skills and experience relevant to this mission?"
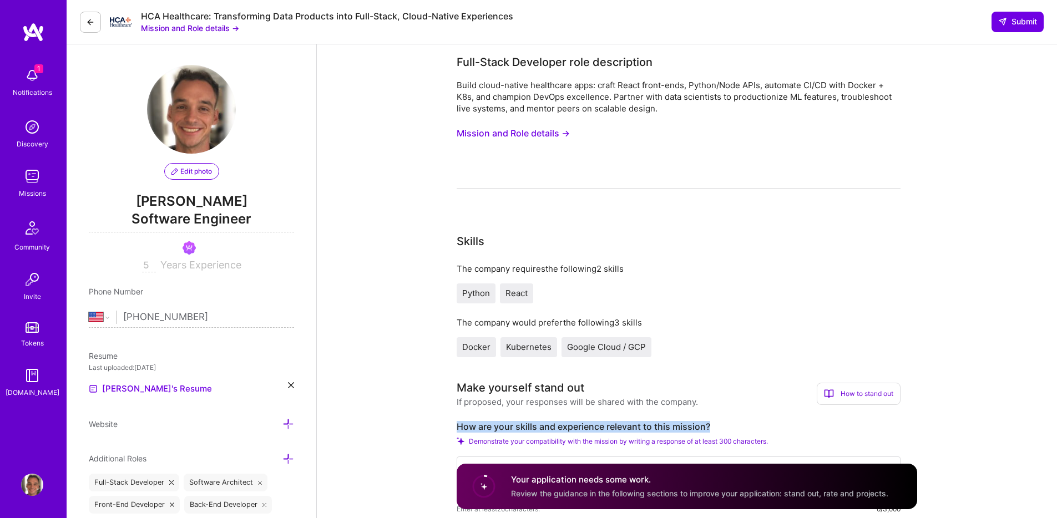
scroll to position [2, 0]
click at [509, 127] on button "Mission and Role details →" at bounding box center [513, 133] width 113 height 21
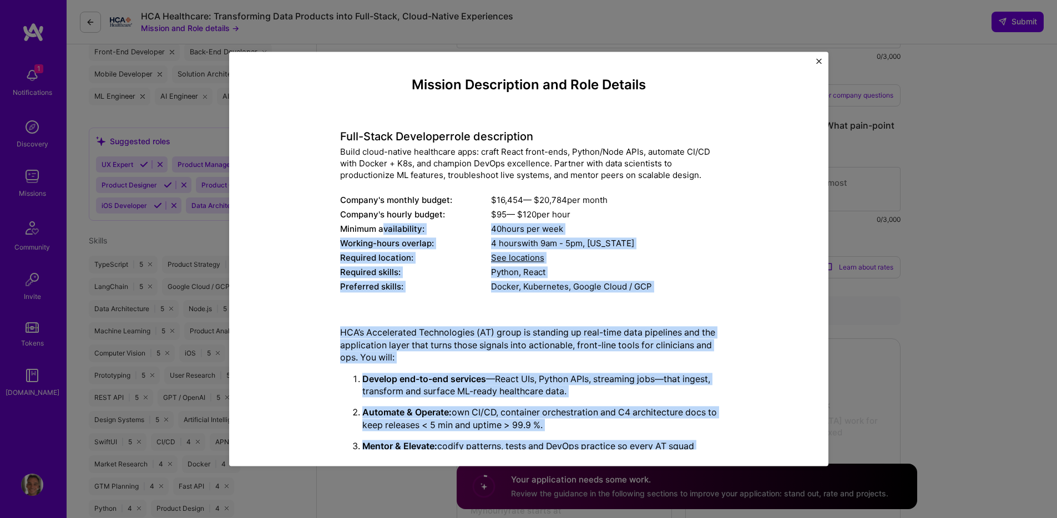
scroll to position [199, 0]
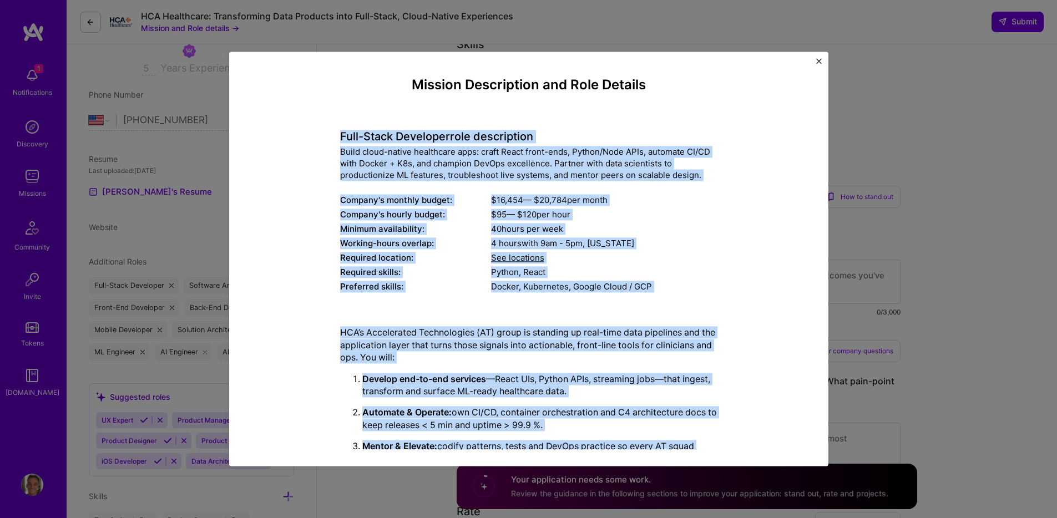
drag, startPoint x: 516, startPoint y: 433, endPoint x: 318, endPoint y: 126, distance: 365.1
click at [318, 126] on div "Mission Description and Role Details Full-Stack Developer role description Buil…" at bounding box center [529, 292] width 548 height 430
copy div "Full-Stack Developer role description Build cloud-native healthcare apps: craft…"
click at [401, 163] on div "Build cloud-native healthcare apps: craft React front-ends, Python/Node APIs, a…" at bounding box center [528, 163] width 377 height 35
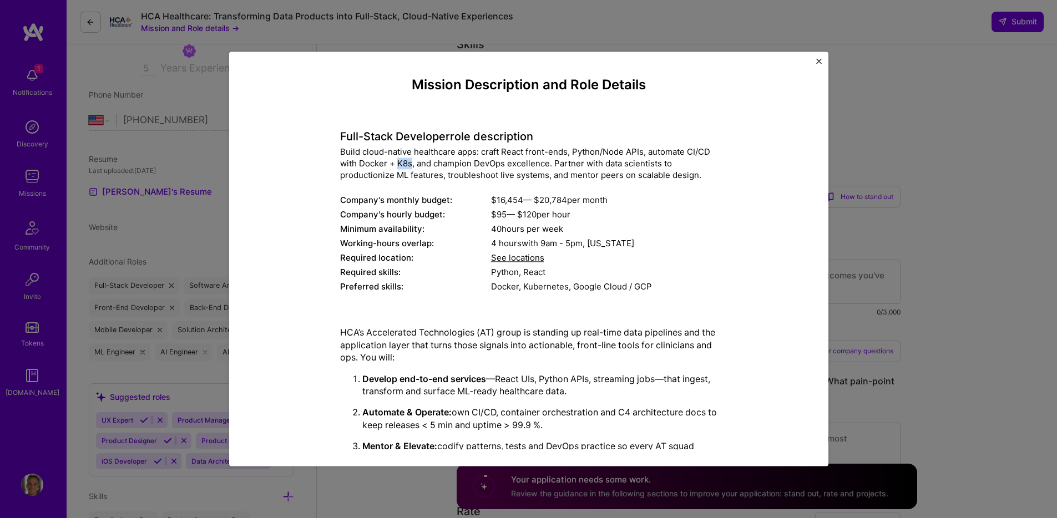
click at [401, 163] on div "Build cloud-native healthcare apps: craft React front-ends, Python/Node APIs, a…" at bounding box center [528, 163] width 377 height 35
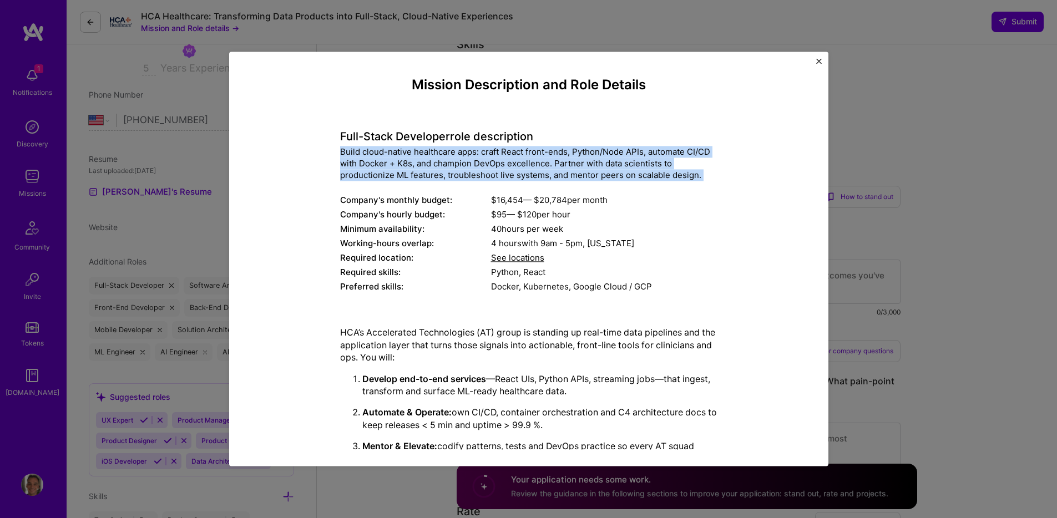
click at [401, 163] on div "Build cloud-native healthcare apps: craft React front-ends, Python/Node APIs, a…" at bounding box center [528, 163] width 377 height 35
click at [438, 173] on div "Build cloud-native healthcare apps: craft React front-ends, Python/Node APIs, a…" at bounding box center [528, 163] width 377 height 35
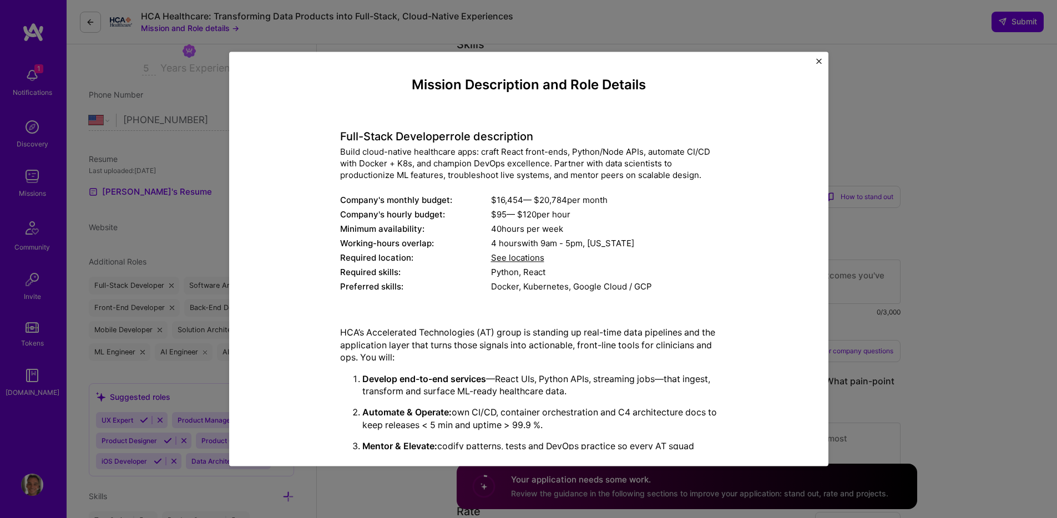
click at [367, 163] on div "Build cloud-native healthcare apps: craft React front-ends, Python/Node APIs, a…" at bounding box center [528, 163] width 377 height 35
click at [404, 166] on div "Build cloud-native healthcare apps: craft React front-ends, Python/Node APIs, a…" at bounding box center [528, 163] width 377 height 35
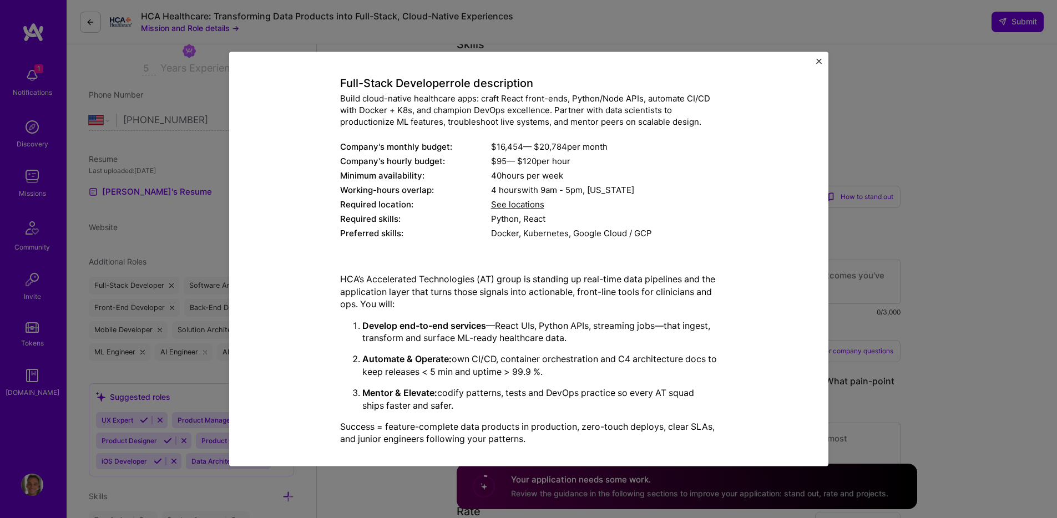
scroll to position [54, 0]
click at [481, 337] on p "Develop end-to-end services —React UIs, Python APIs, streaming jobs—that ingest…" at bounding box center [539, 330] width 355 height 25
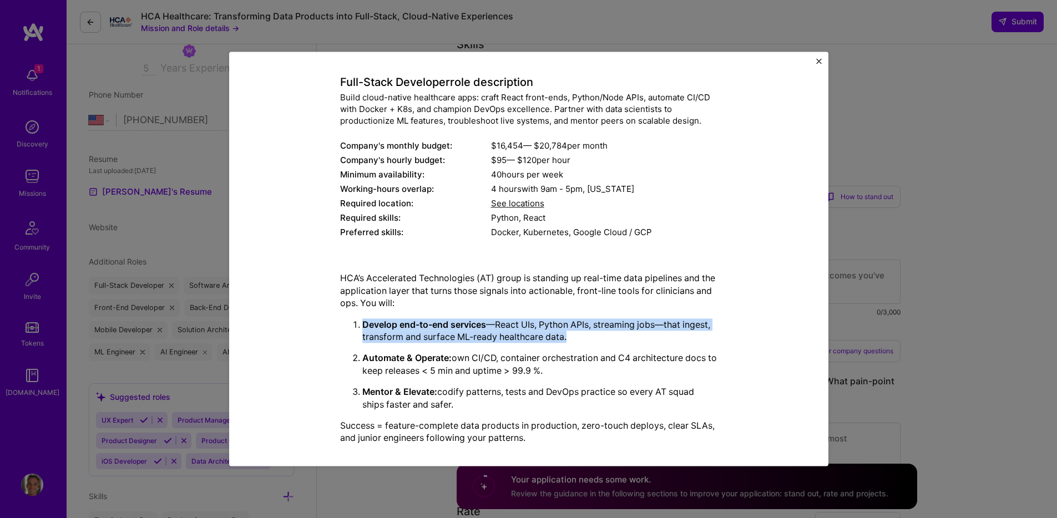
click at [481, 337] on p "Develop end-to-end services —React UIs, Python APIs, streaming jobs—that ingest…" at bounding box center [539, 330] width 355 height 25
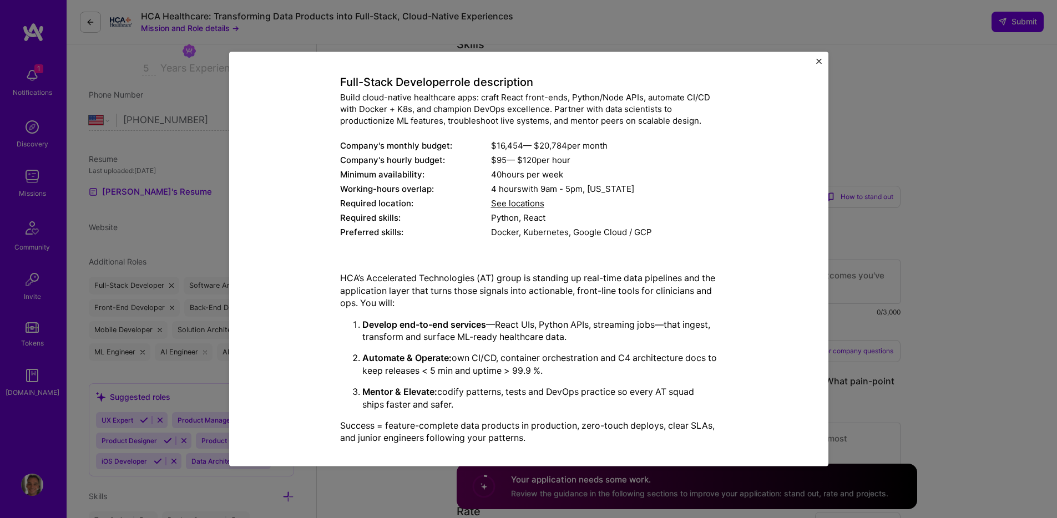
click at [503, 377] on ol "Develop end-to-end services —React UIs, Python APIs, streaming jobs—that ingest…" at bounding box center [528, 364] width 377 height 92
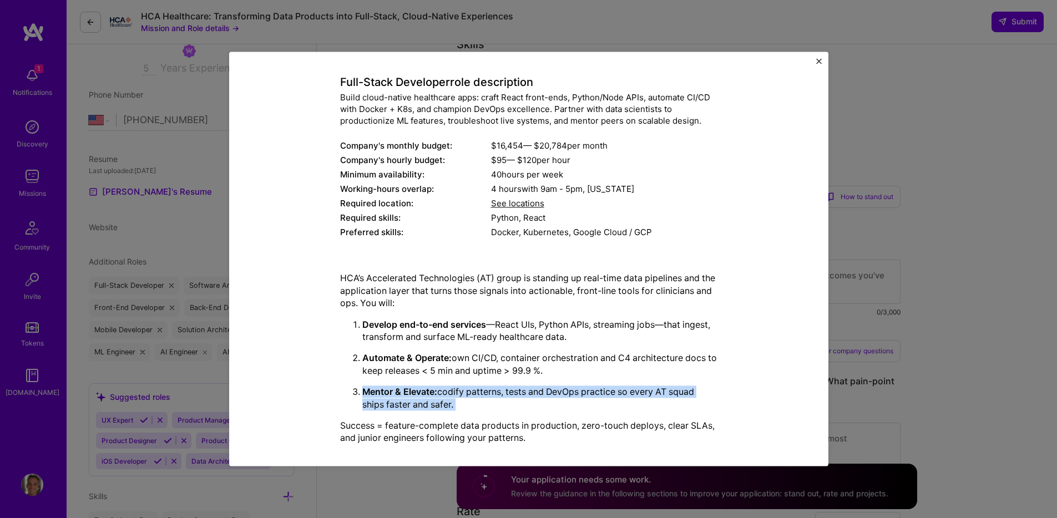
click at [503, 377] on ol "Develop end-to-end services —React UIs, Python APIs, streaming jobs—that ingest…" at bounding box center [528, 364] width 377 height 92
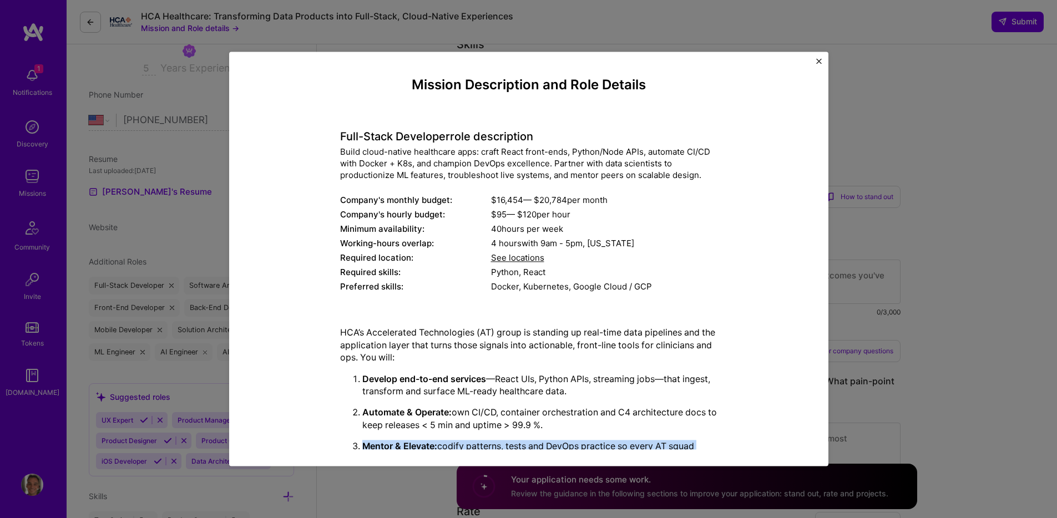
scroll to position [192, 0]
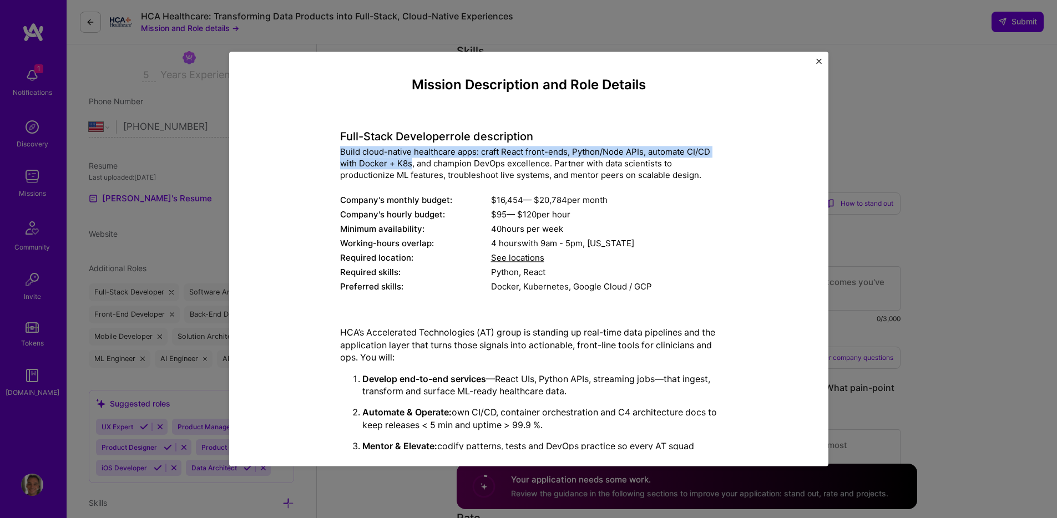
drag, startPoint x: 406, startPoint y: 164, endPoint x: 614, endPoint y: 139, distance: 209.5
click at [614, 141] on div "Full-Stack Developer role description Build cloud-native healthcare apps: craft…" at bounding box center [528, 205] width 377 height 180
click at [655, 148] on div "Build cloud-native healthcare apps: craft React front-ends, Python/Node APIs, a…" at bounding box center [528, 163] width 377 height 35
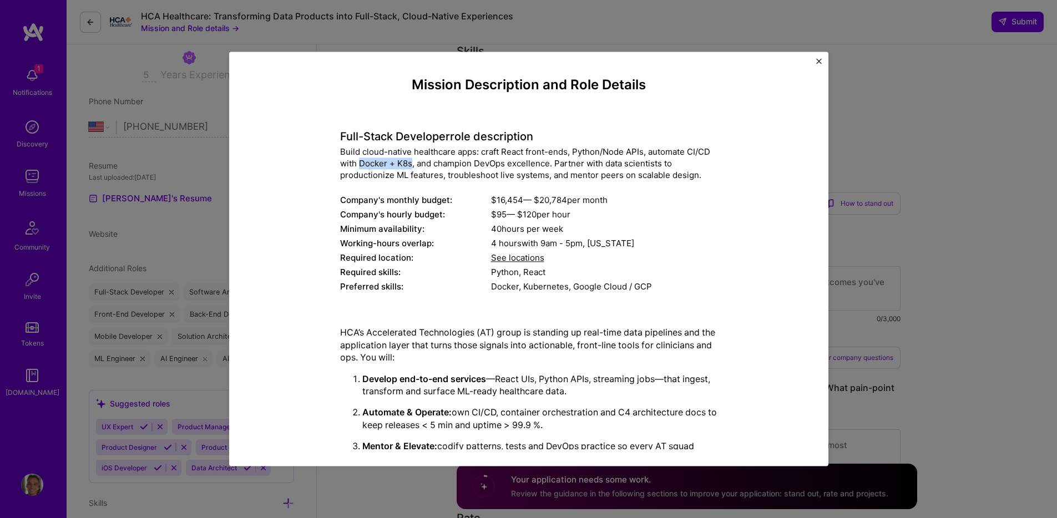
drag, startPoint x: 407, startPoint y: 164, endPoint x: 356, endPoint y: 164, distance: 51.6
click at [356, 164] on div "Build cloud-native healthcare apps: craft React front-ends, Python/Node APIs, a…" at bounding box center [528, 163] width 377 height 35
